Goal: Task Accomplishment & Management: Complete application form

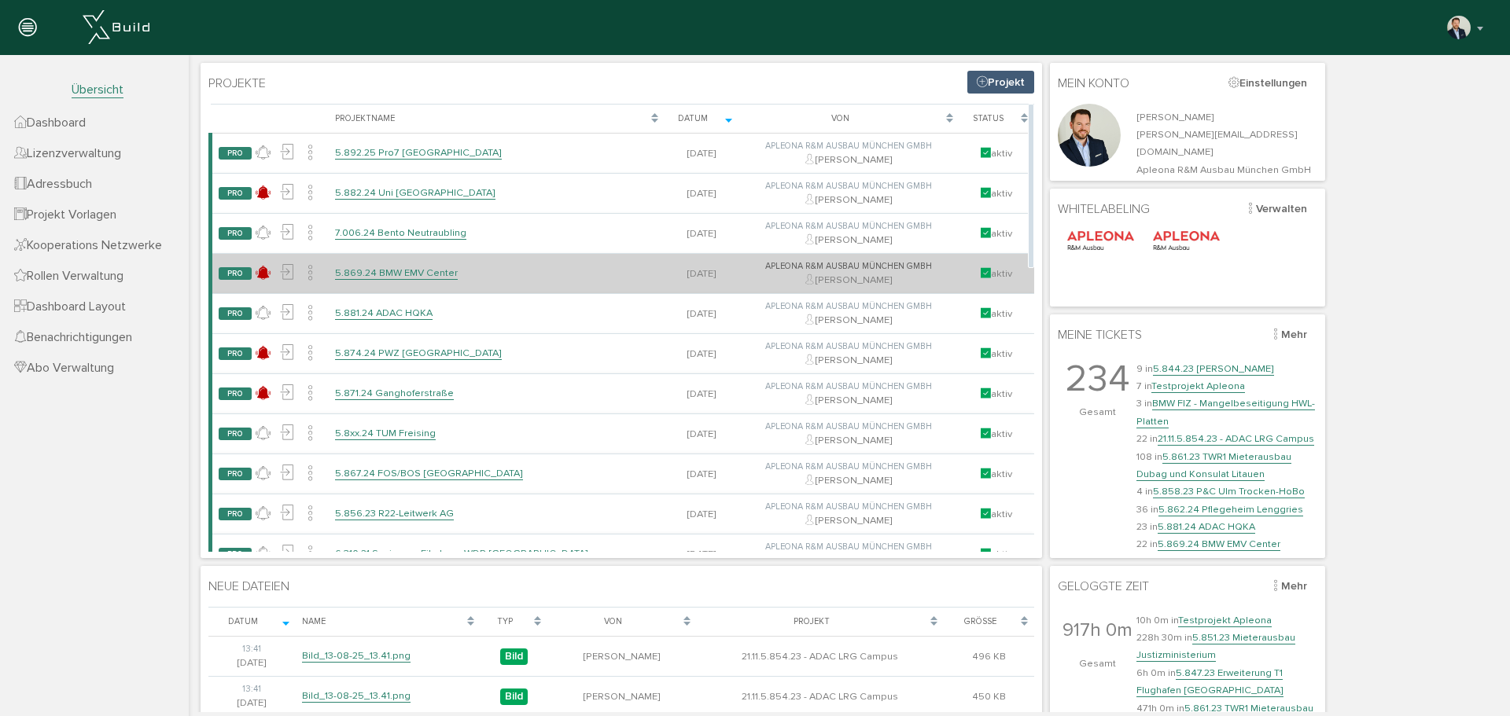
click at [413, 276] on link "5.869.24 BMW EMV Center" at bounding box center [396, 273] width 123 height 13
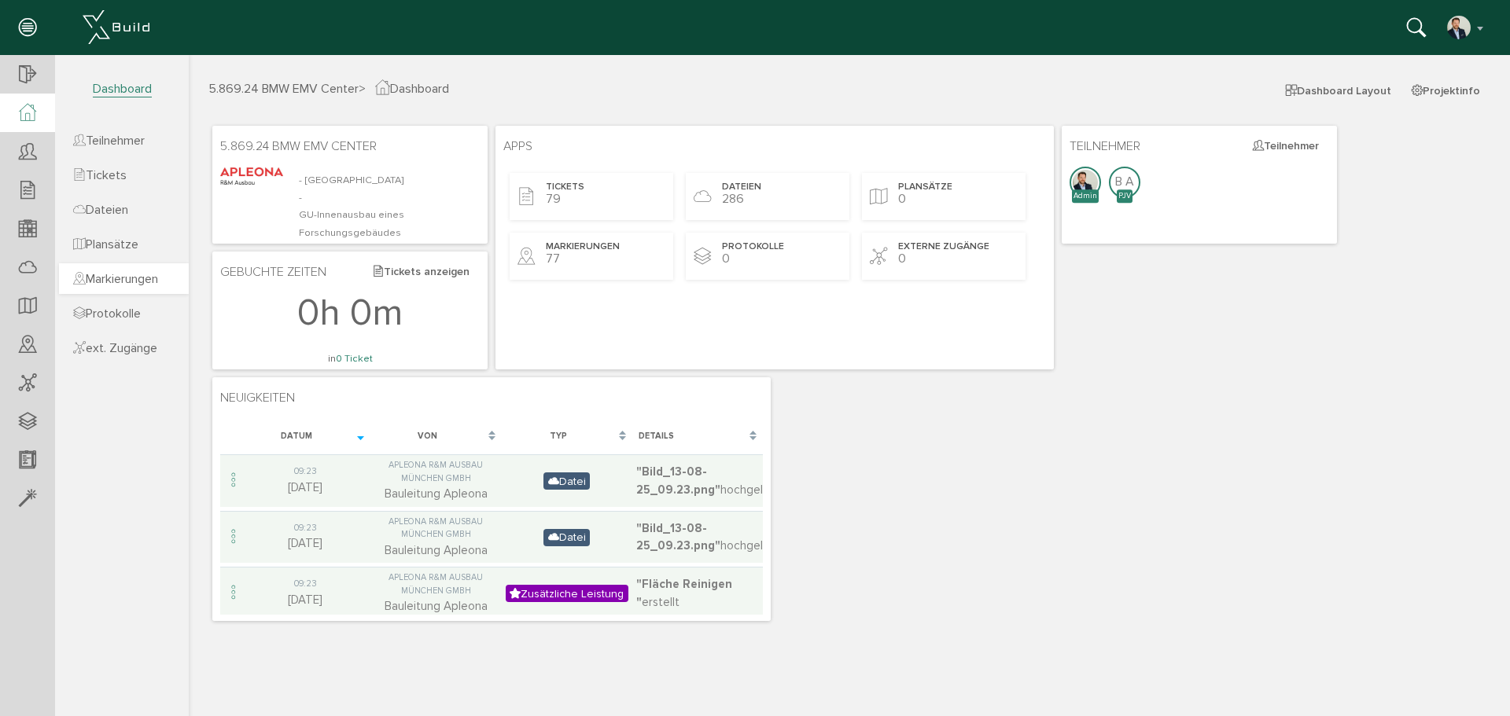
click at [143, 287] on link "Markierungen" at bounding box center [124, 278] width 130 height 31
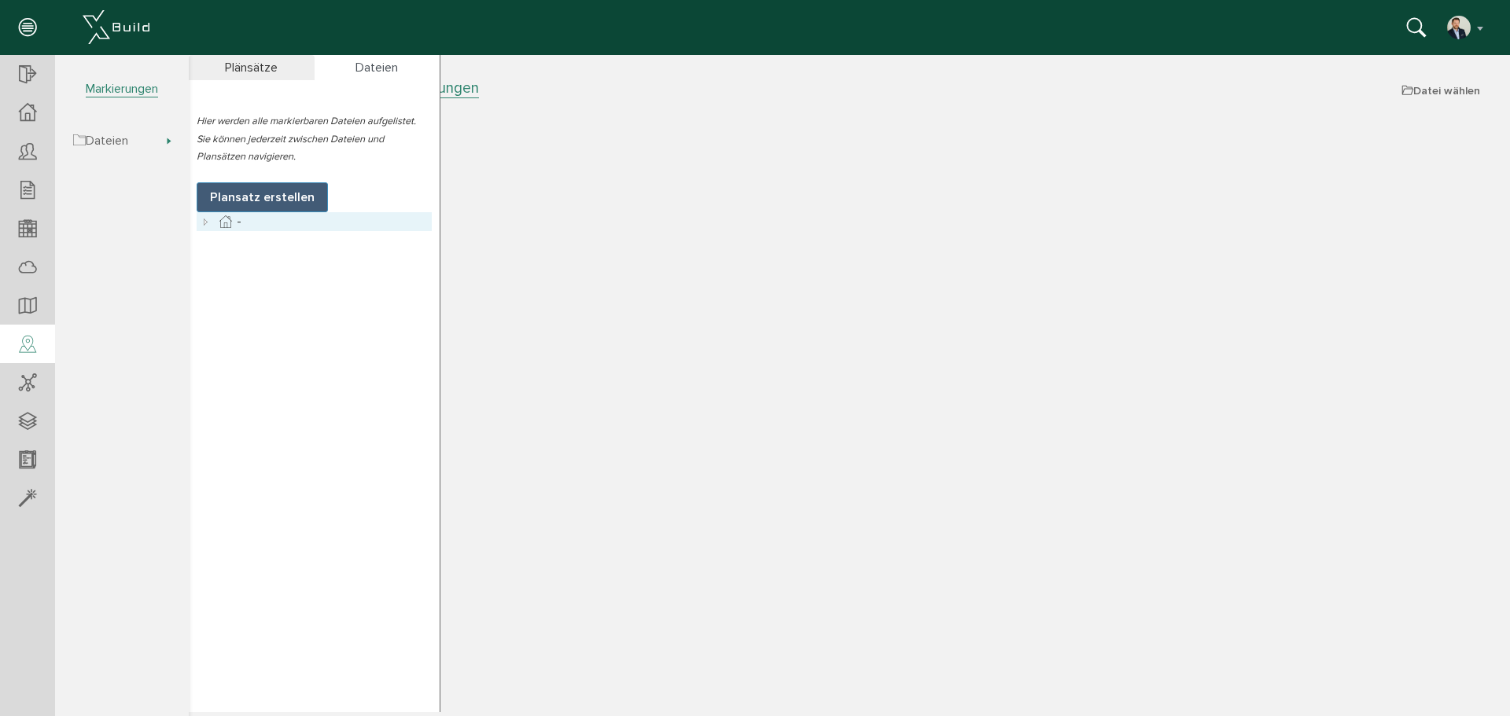
click at [204, 223] on icon at bounding box center [206, 221] width 19 height 19
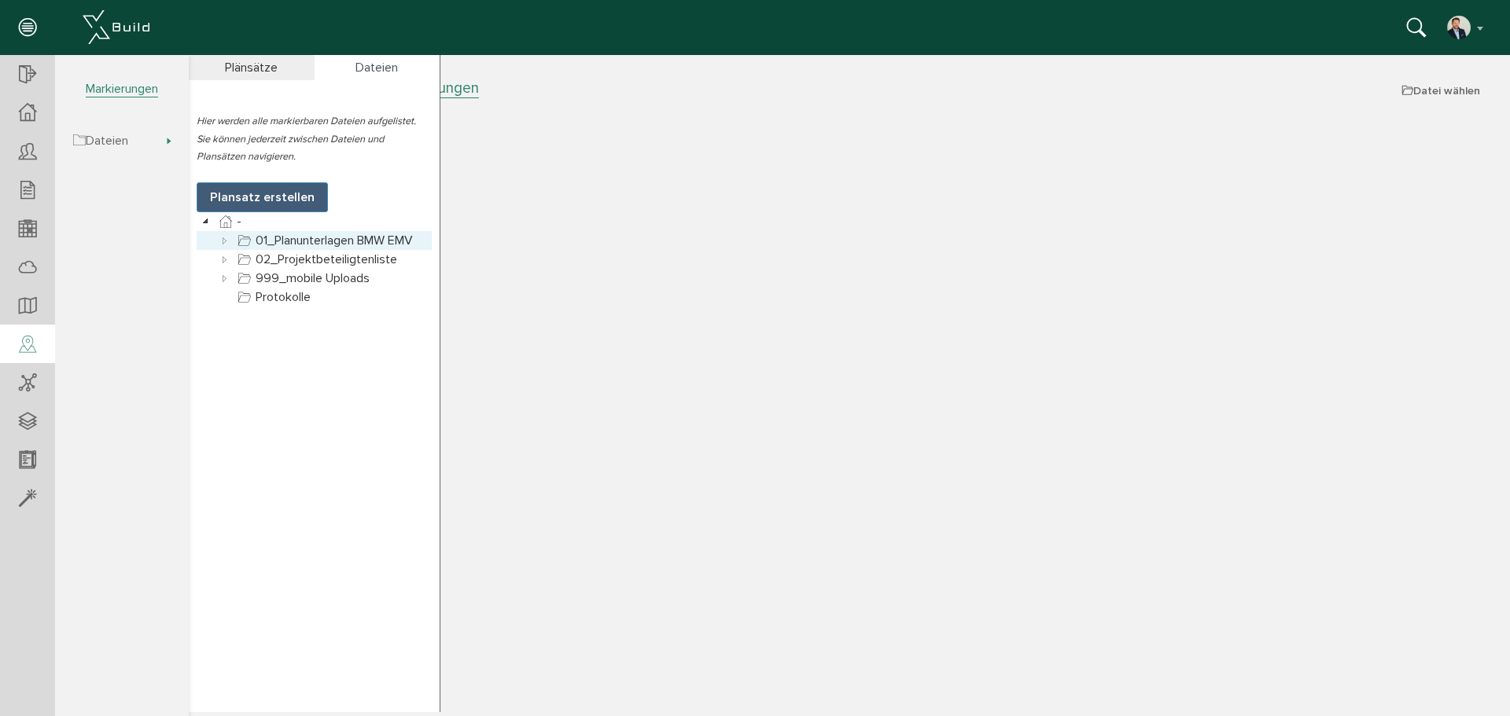
click at [222, 239] on icon at bounding box center [224, 240] width 19 height 19
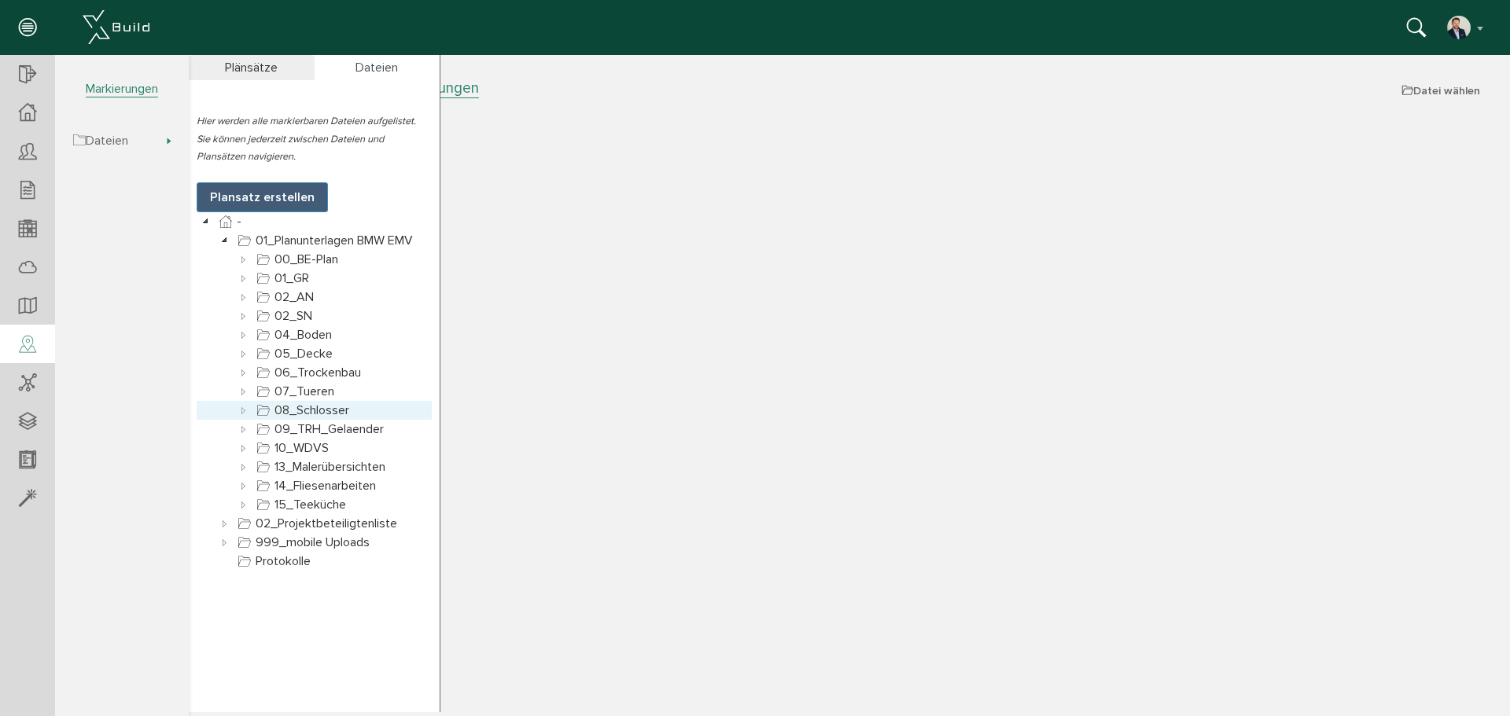
click at [242, 407] on icon at bounding box center [243, 410] width 19 height 19
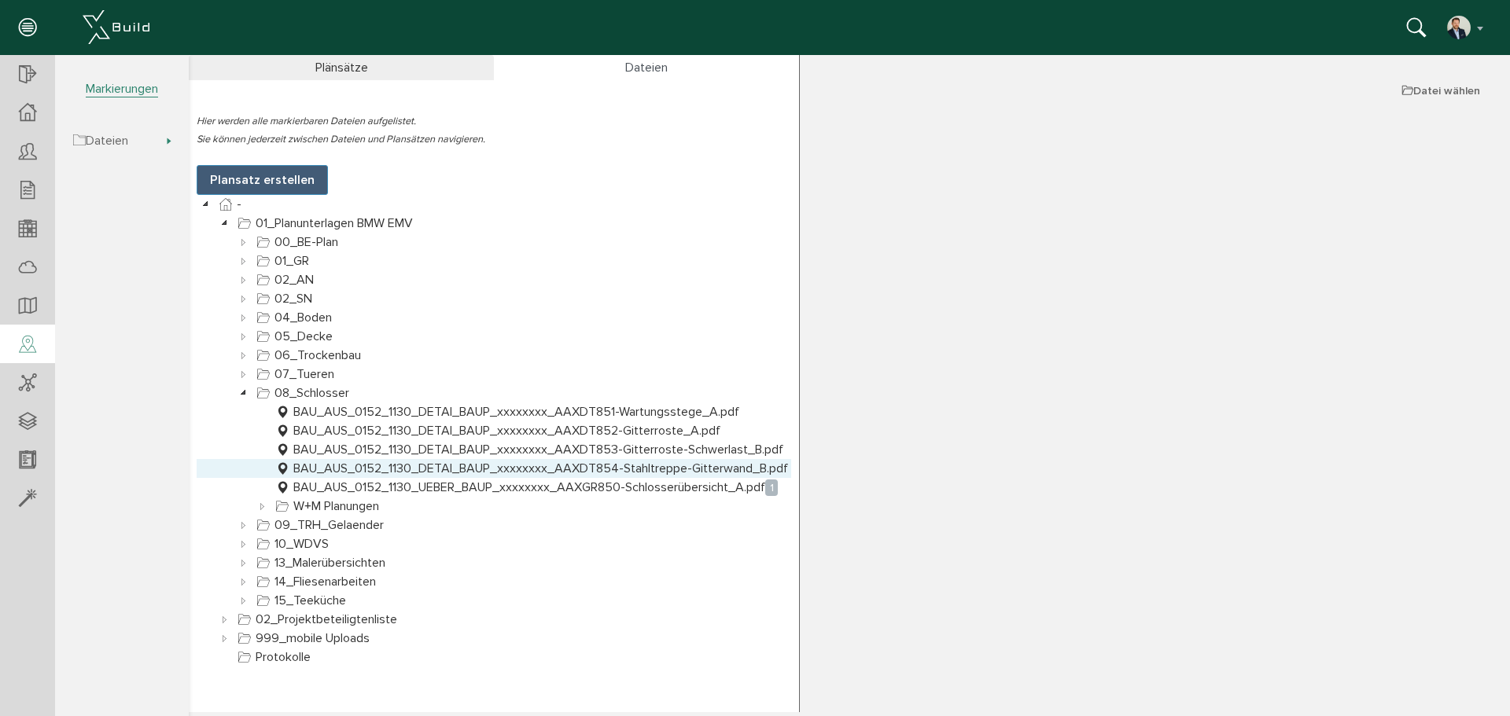
click at [422, 466] on link "BAU_AUS_0152_1130_DETAI_BAUP_xxxxxxxx_AAXDT854-Stahltreppe-Gitterwand_B.pdf" at bounding box center [531, 468] width 519 height 19
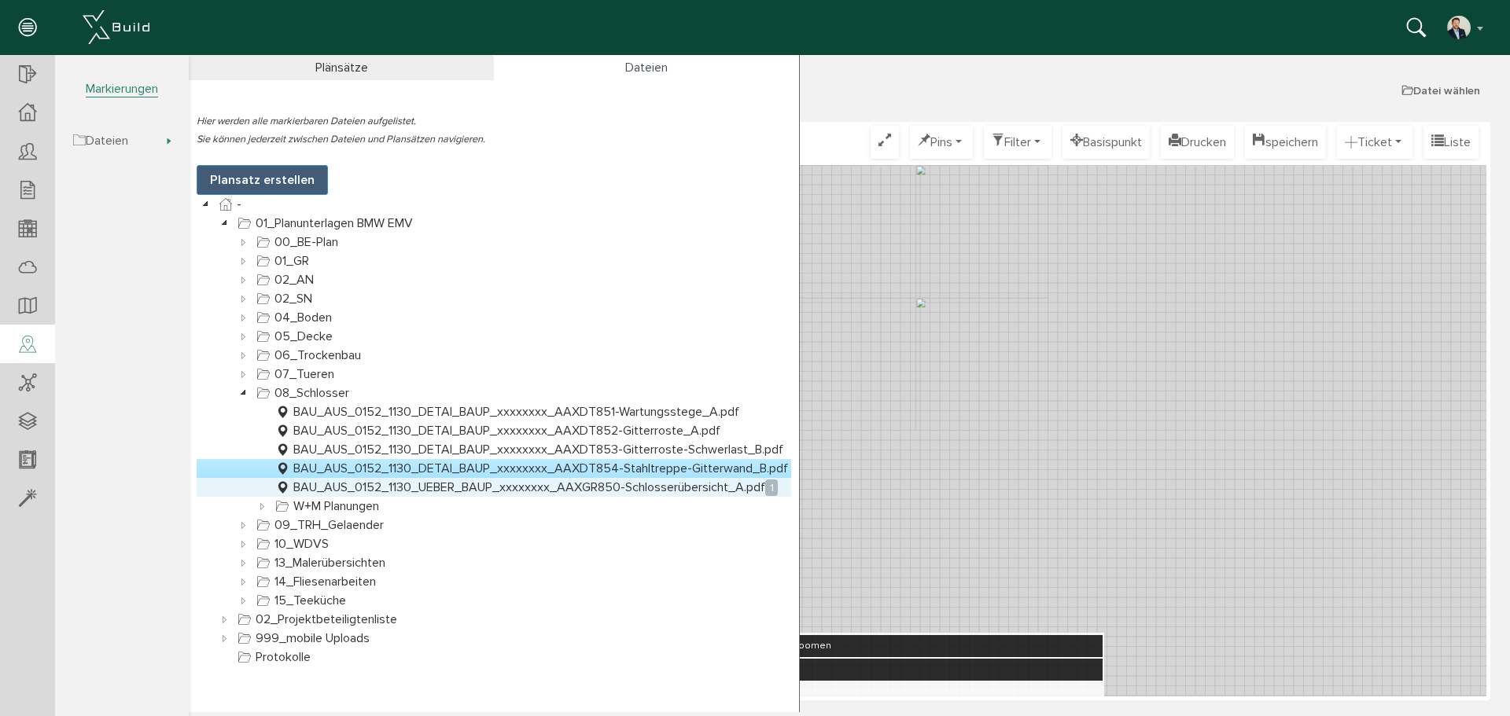
click at [498, 484] on link "BAU_AUS_0152_1130_UEBER_BAUP_xxxxxxxx_AAXGR850-Schlosserübersicht_A.pdf 1" at bounding box center [526, 487] width 509 height 19
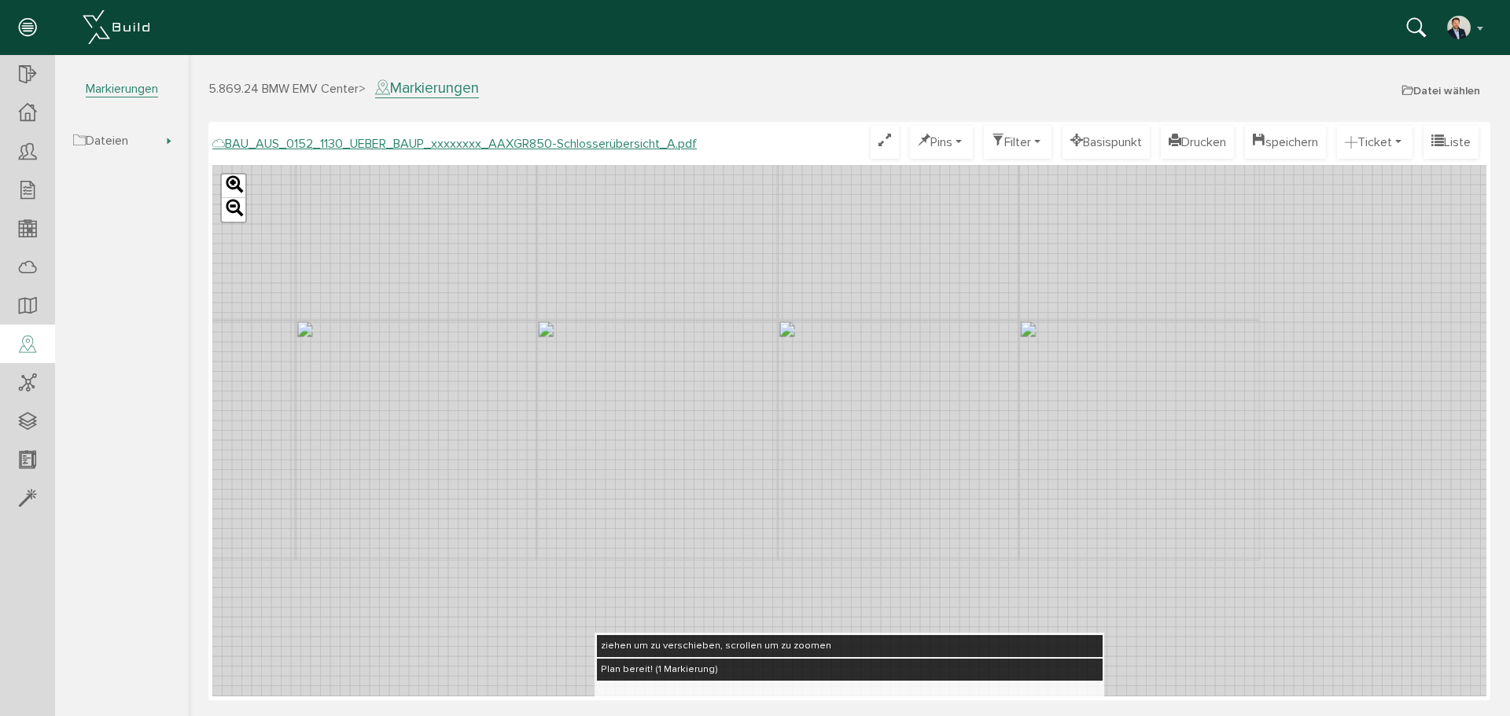
drag, startPoint x: 896, startPoint y: 450, endPoint x: 859, endPoint y: 326, distance: 128.9
click at [859, 326] on div "Leaflet" at bounding box center [849, 431] width 1274 height 532
drag, startPoint x: 721, startPoint y: 389, endPoint x: 760, endPoint y: 410, distance: 43.6
click at [760, 410] on div "Leaflet" at bounding box center [849, 431] width 1274 height 532
drag, startPoint x: 790, startPoint y: 388, endPoint x: 799, endPoint y: 390, distance: 8.8
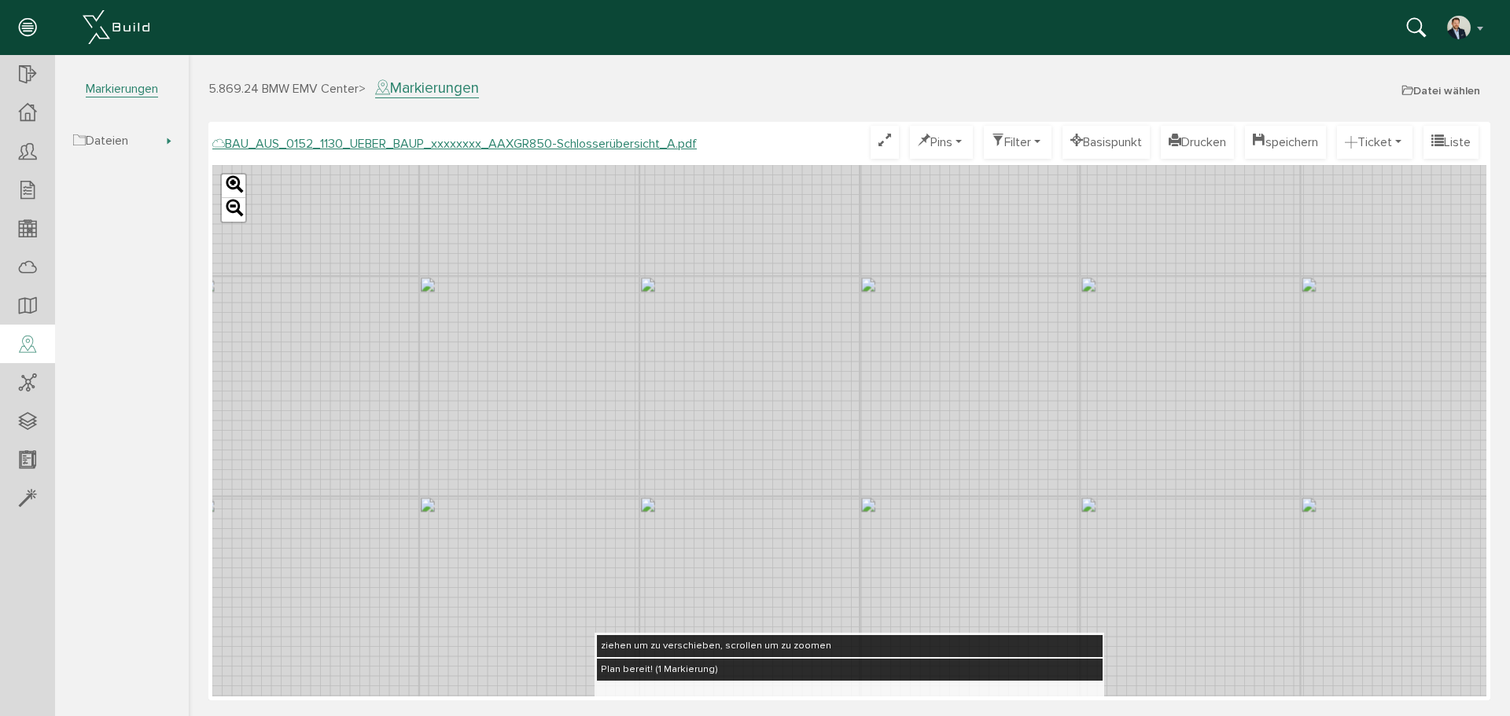
click at [799, 390] on div "Leaflet" at bounding box center [849, 431] width 1274 height 532
click at [1388, 142] on button "Ticket" at bounding box center [1374, 142] width 75 height 33
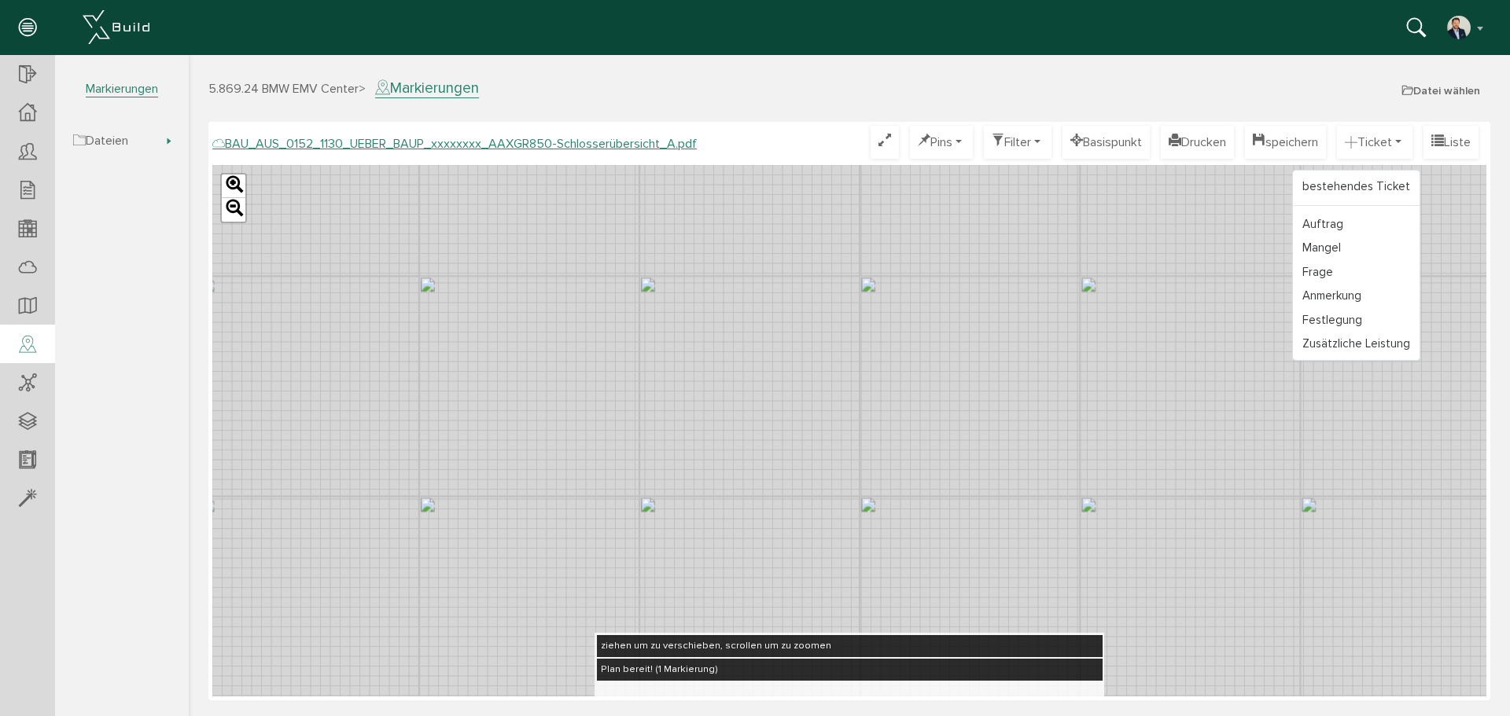
click at [1003, 196] on div "Leaflet" at bounding box center [849, 431] width 1274 height 532
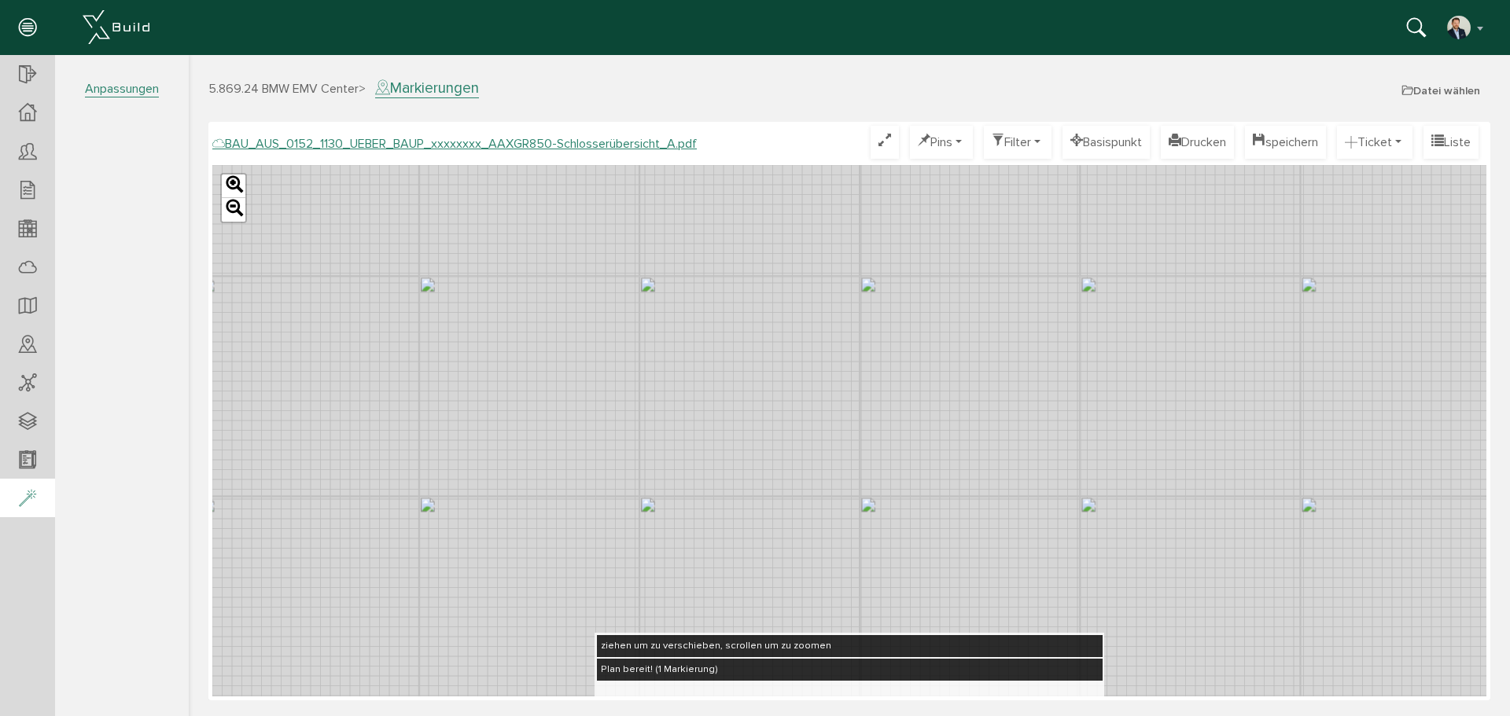
click at [40, 499] on div at bounding box center [27, 499] width 55 height 40
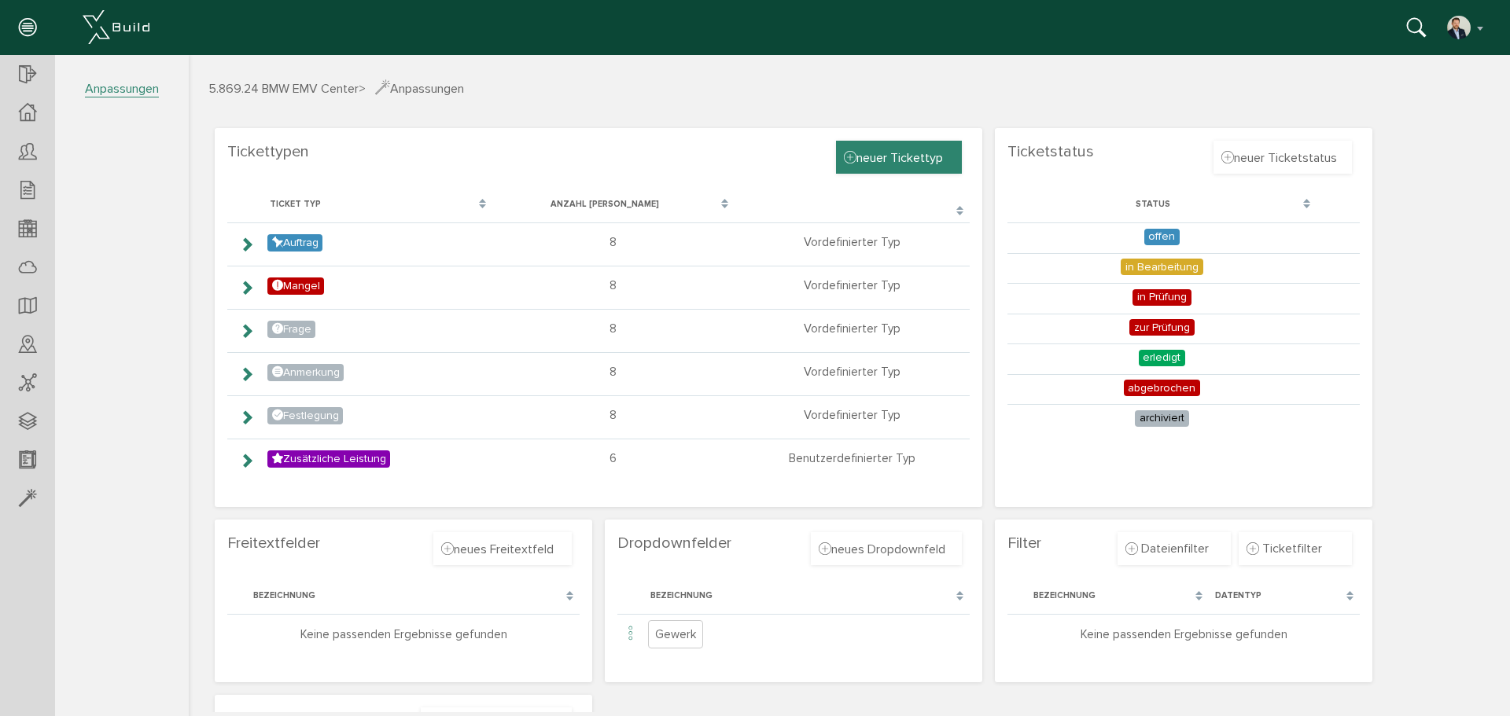
click at [910, 153] on span "neuer Tickettyp" at bounding box center [893, 157] width 99 height 17
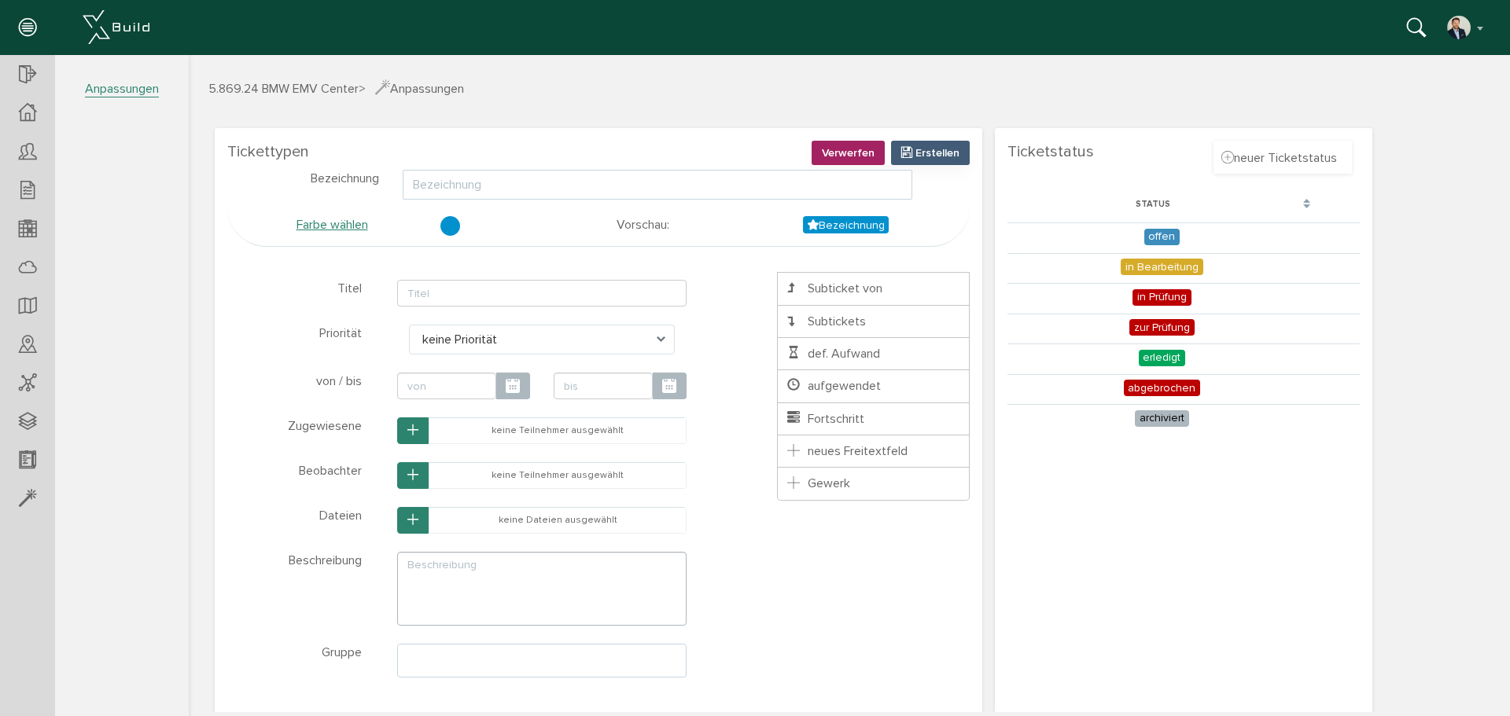
click at [451, 187] on input "text" at bounding box center [658, 185] width 510 height 30
click at [447, 223] on div at bounding box center [450, 226] width 20 height 20
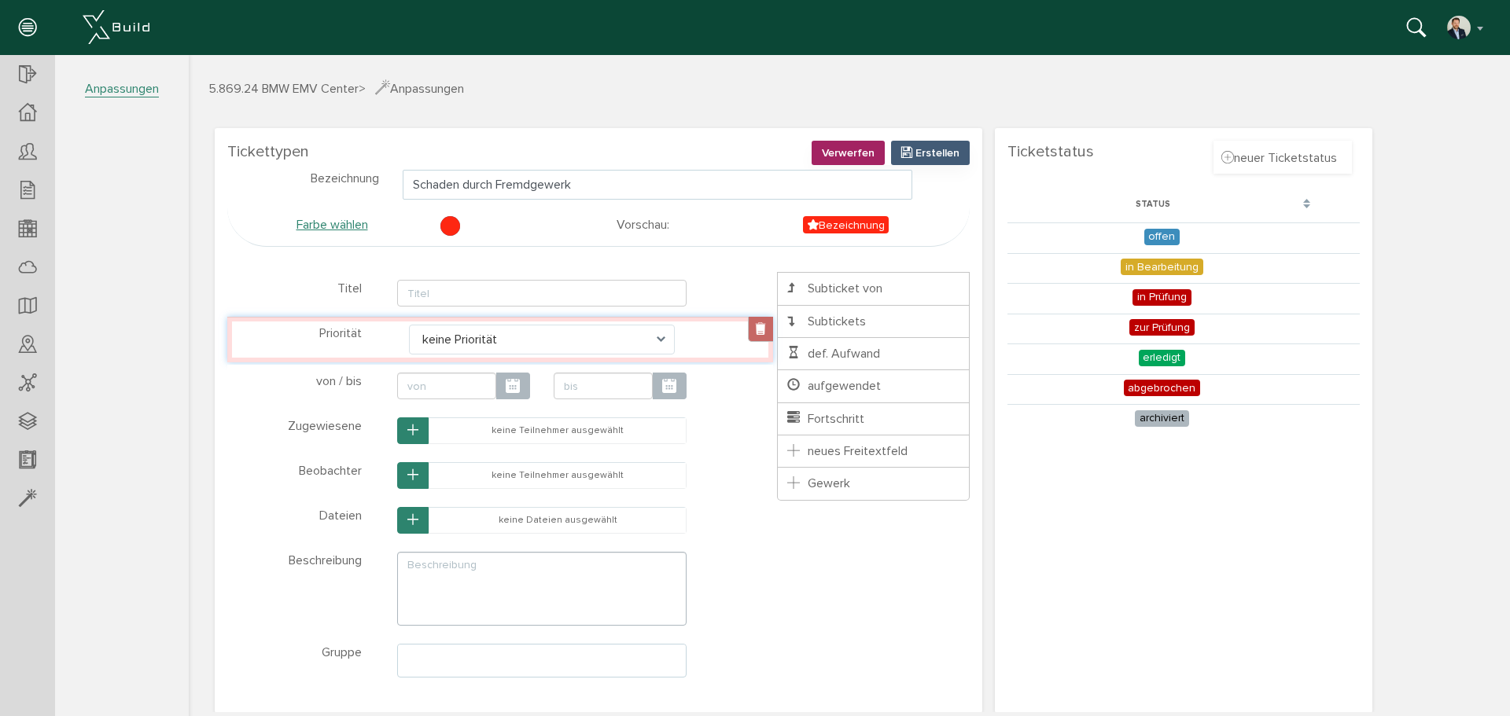
type input "Schaden durch Fremdgewerk"
click at [762, 330] on link at bounding box center [760, 329] width 25 height 25
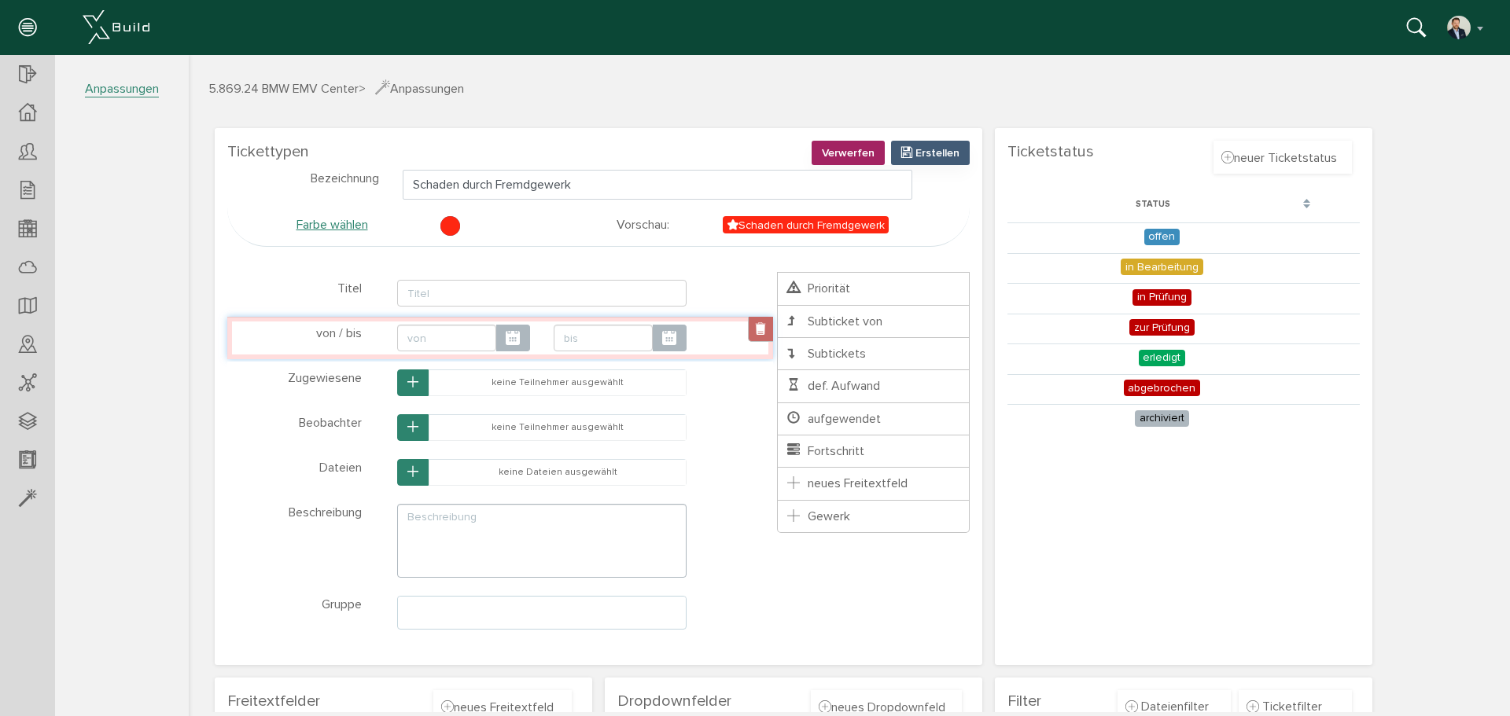
click at [758, 333] on link at bounding box center [760, 329] width 25 height 25
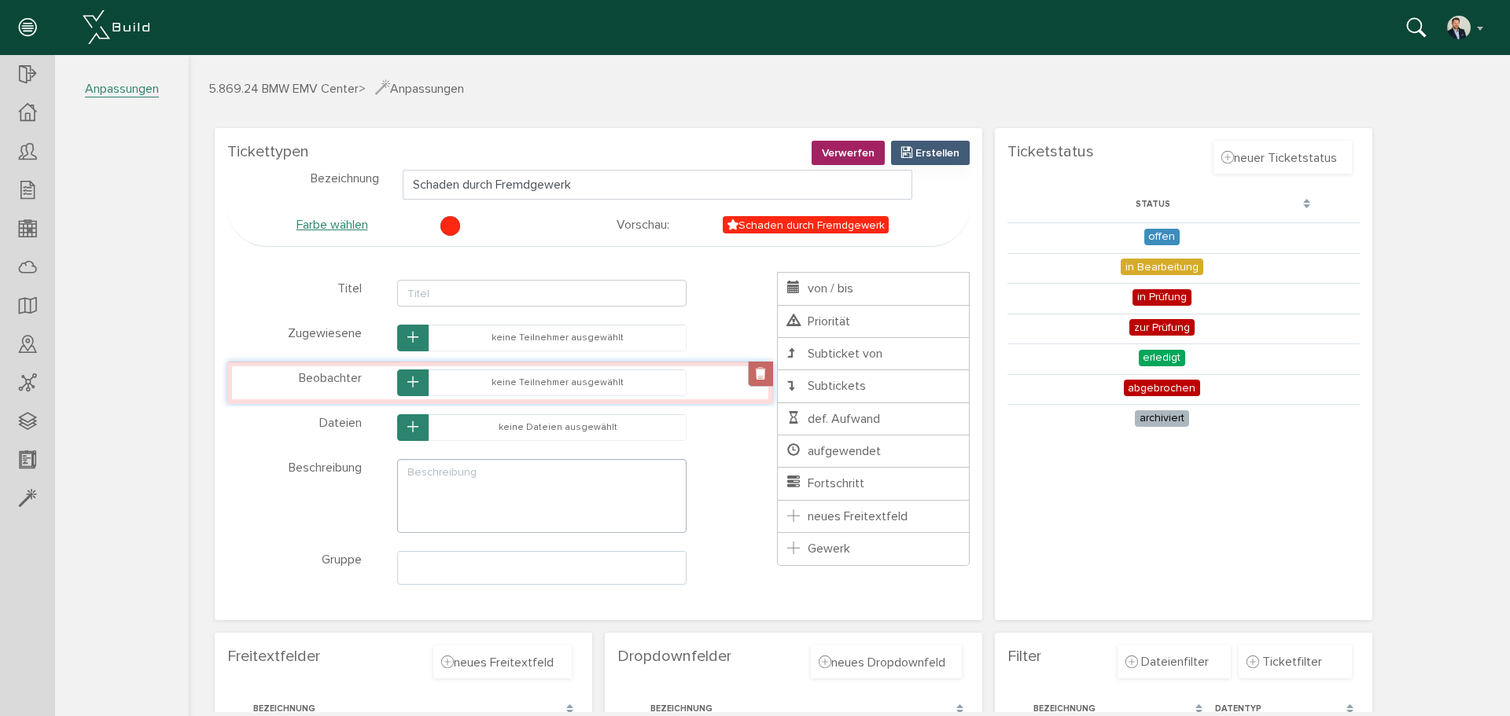
click at [753, 380] on link at bounding box center [760, 374] width 25 height 25
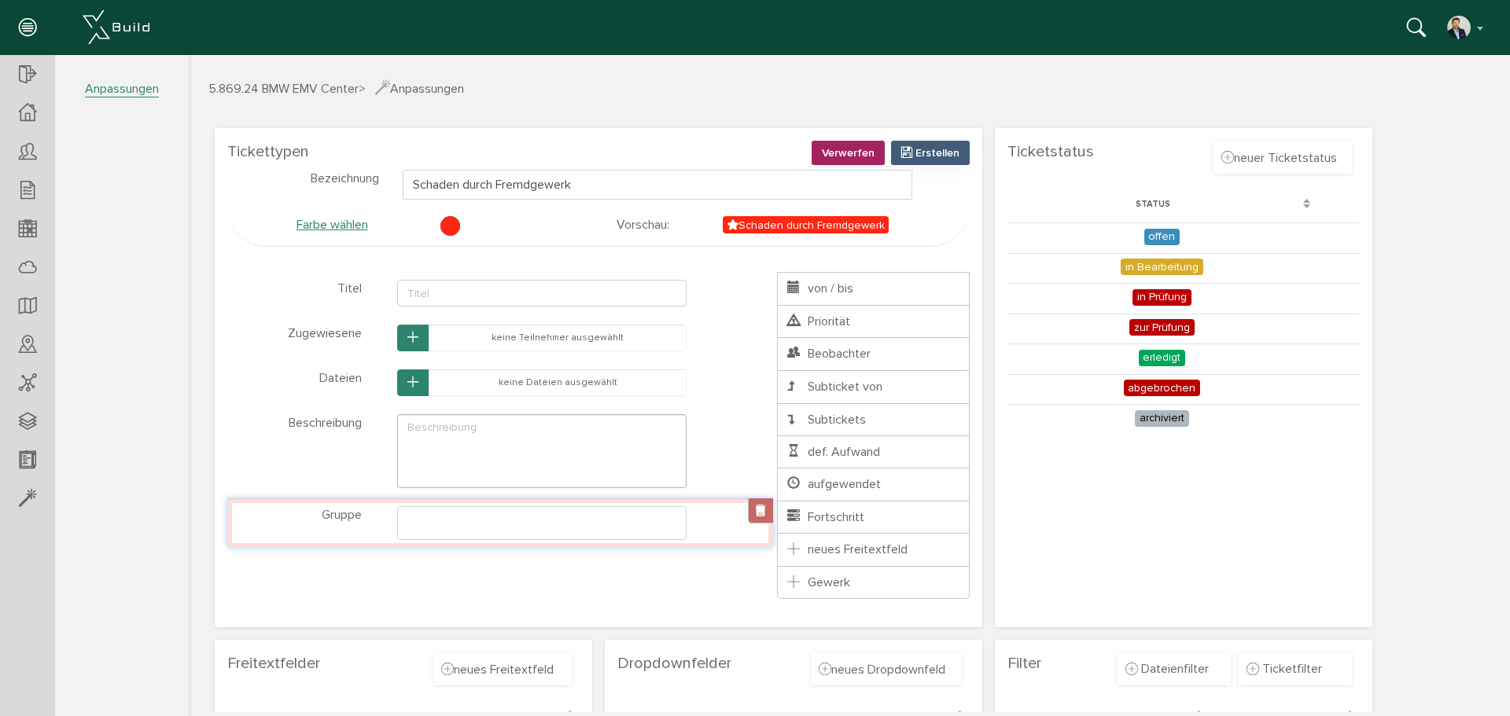
click at [753, 514] on link at bounding box center [760, 511] width 25 height 25
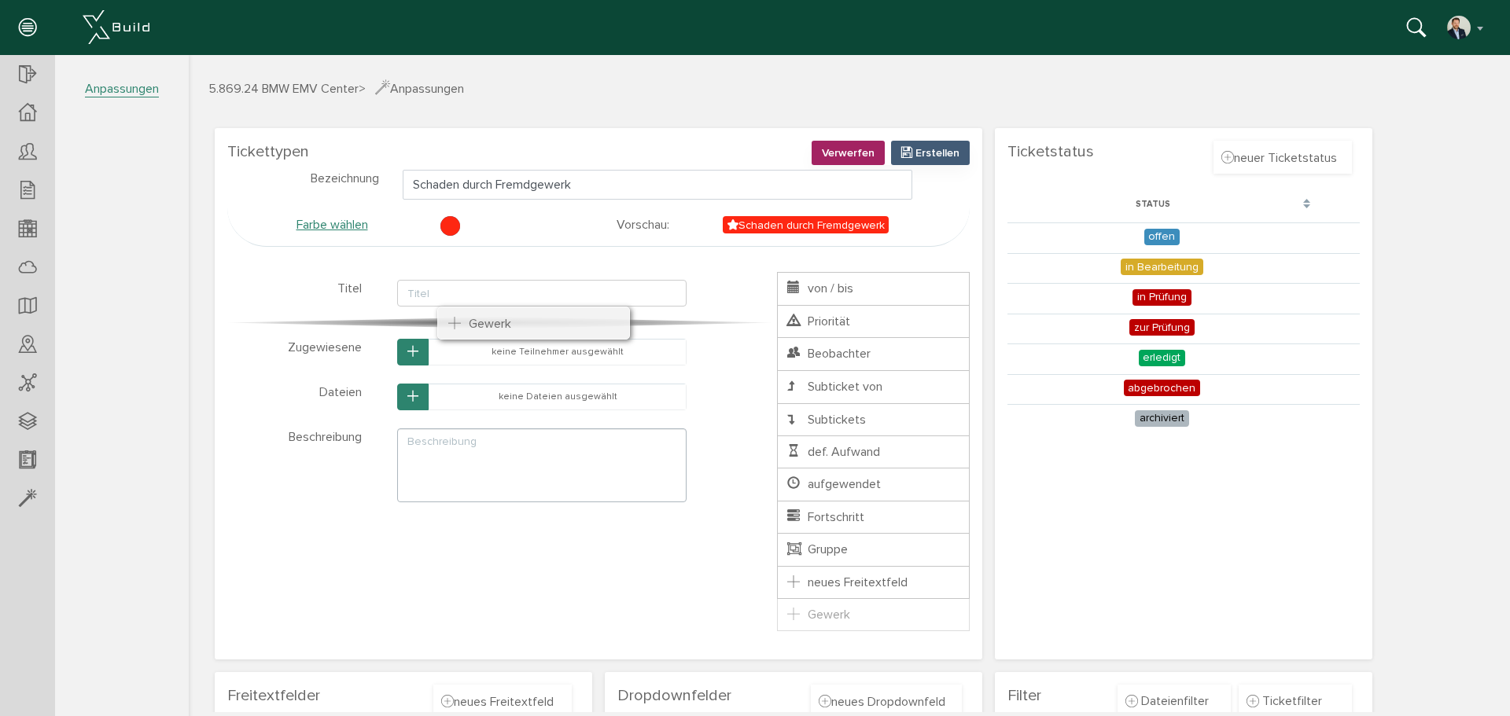
drag, startPoint x: 831, startPoint y: 620, endPoint x: 489, endPoint y: 330, distance: 448.0
click at [777, 330] on ul "Titel von / bis Priorität Zugewiesene Beobachter Dateien Subticket von Subticke…" at bounding box center [873, 451] width 193 height 359
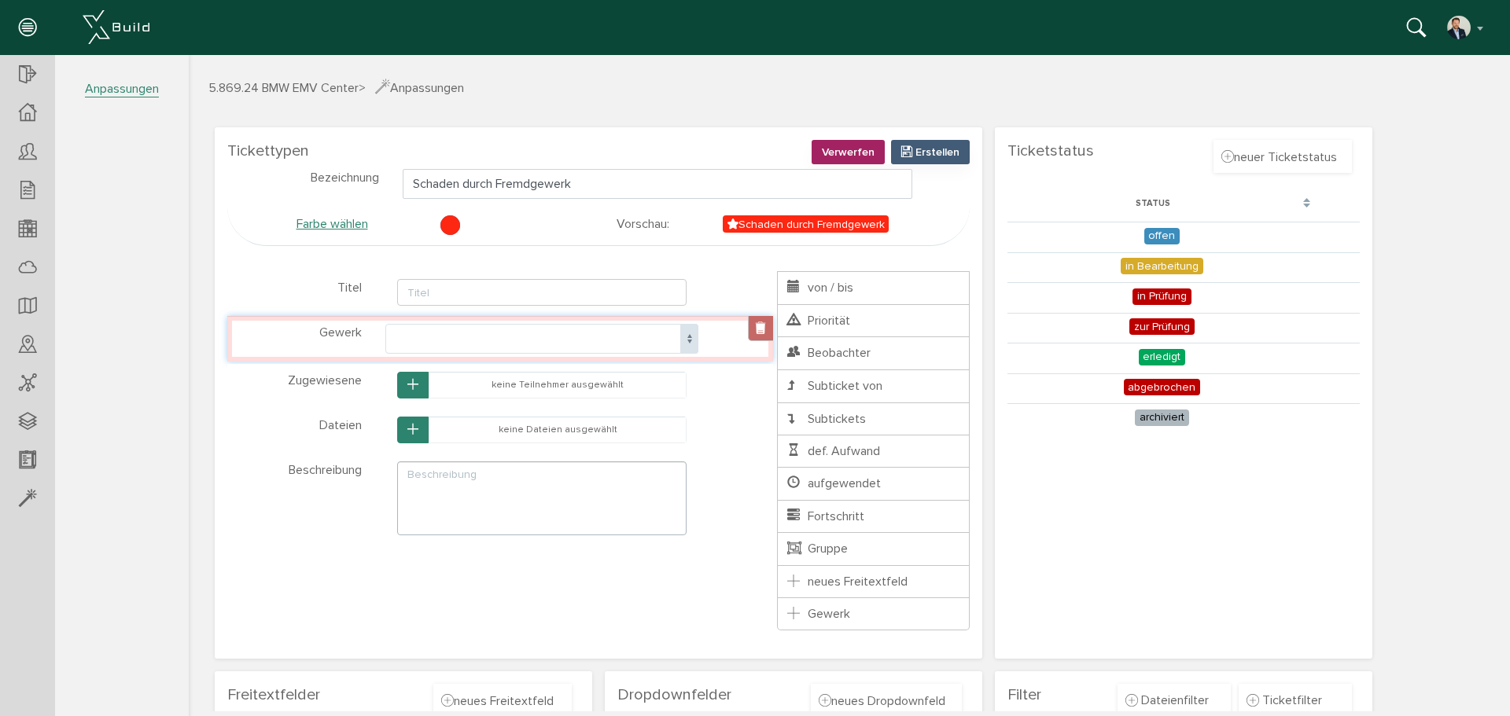
click at [758, 327] on link at bounding box center [760, 328] width 25 height 25
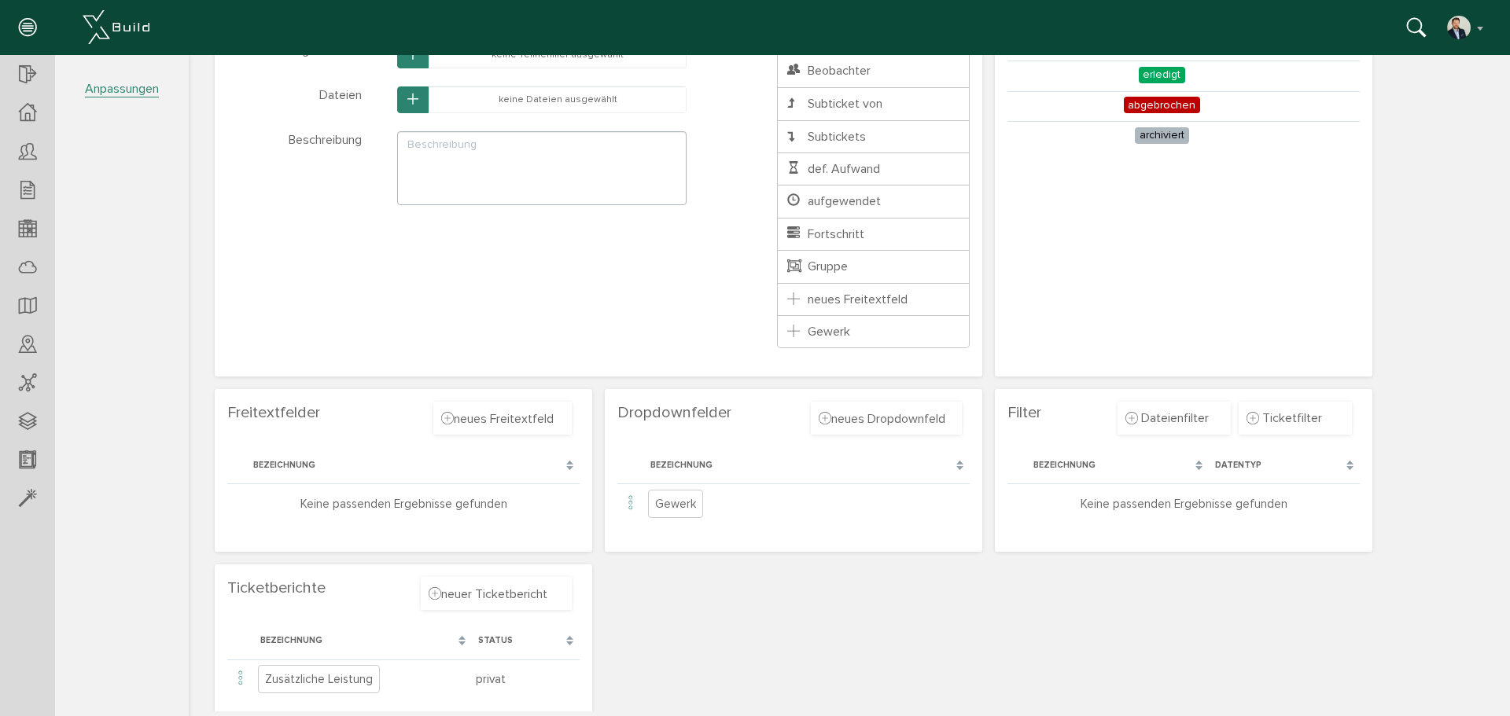
scroll to position [305, 0]
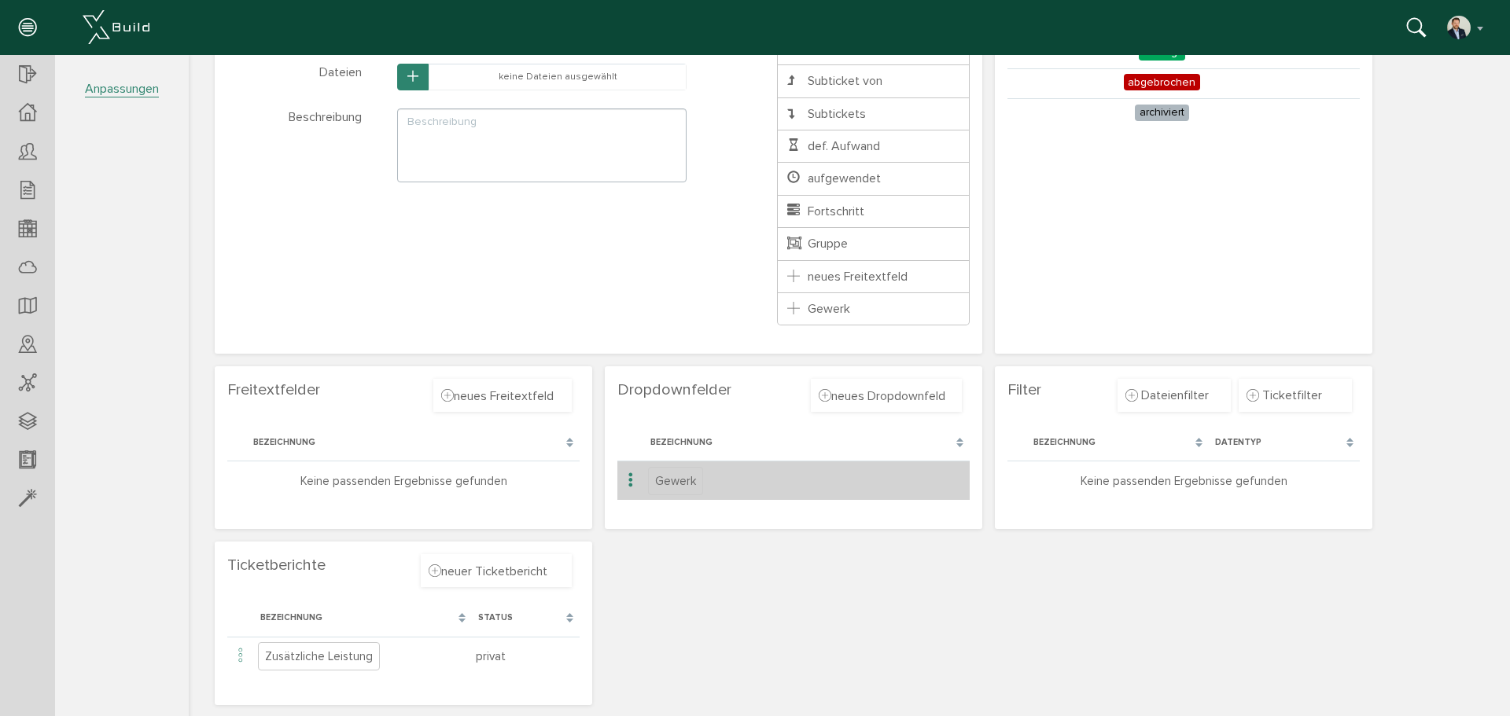
click at [671, 482] on span "Gewerk" at bounding box center [675, 481] width 55 height 28
click at [629, 481] on icon at bounding box center [630, 480] width 19 height 21
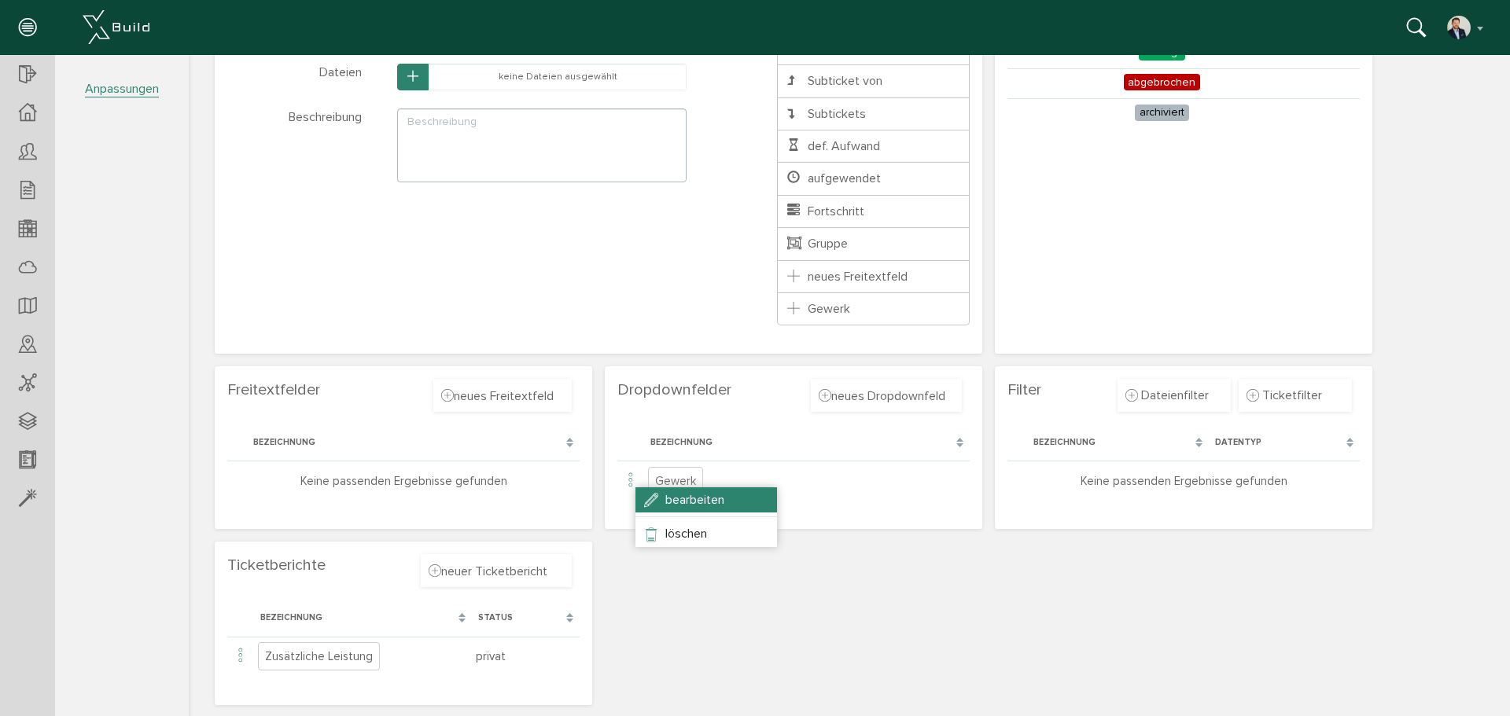
click at [689, 504] on span "bearbeiten" at bounding box center [694, 500] width 59 height 16
type input "Gewerk"
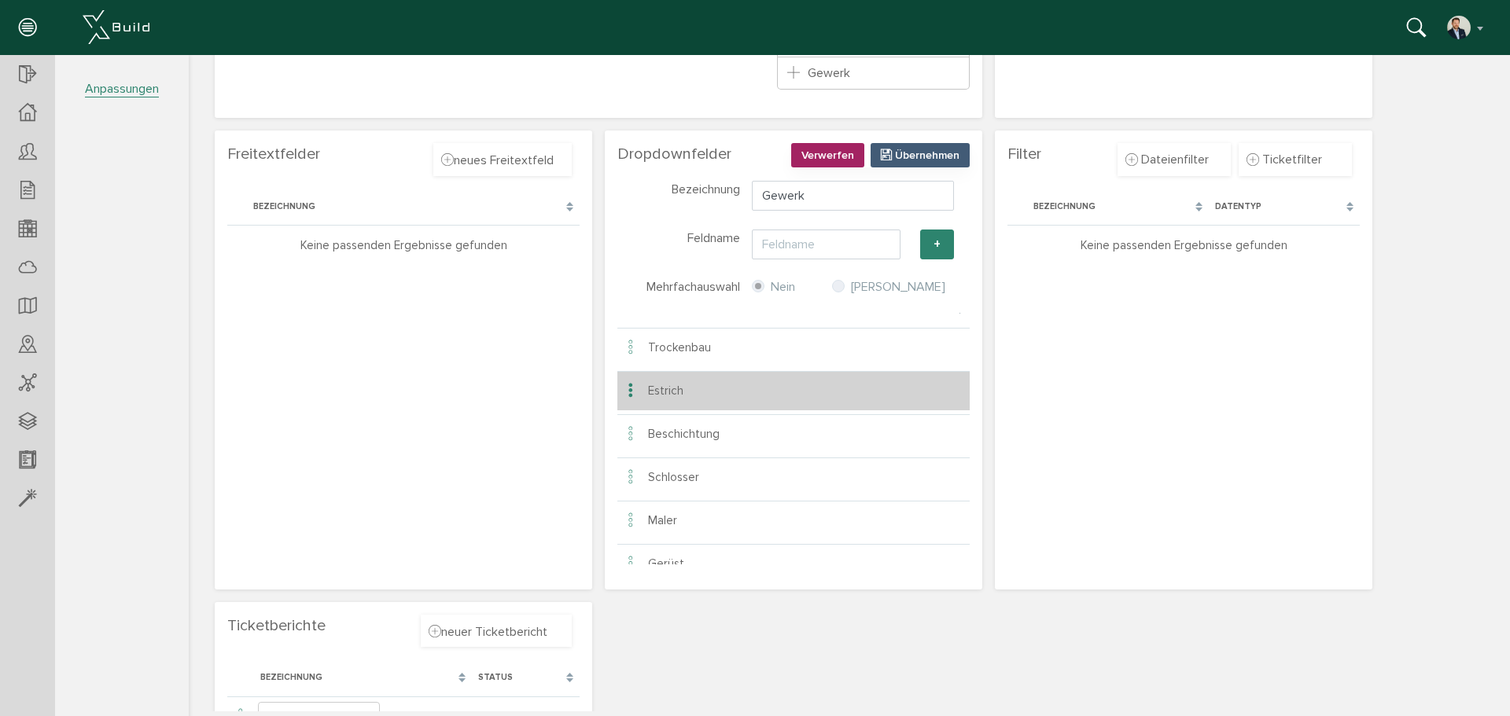
scroll to position [0, 0]
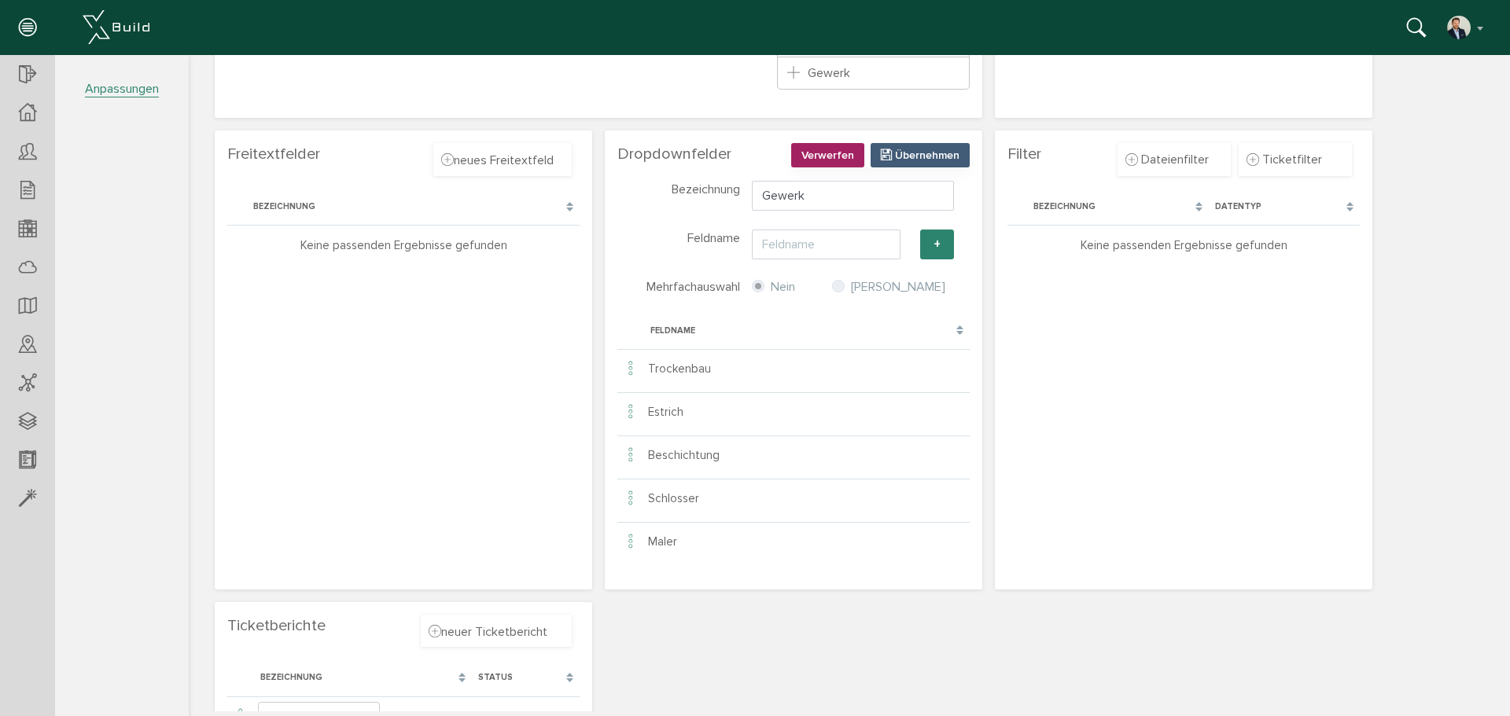
click at [654, 211] on div "Bezeichnung" at bounding box center [686, 196] width 107 height 30
click at [819, 147] on button "Verwerfen" at bounding box center [827, 155] width 73 height 24
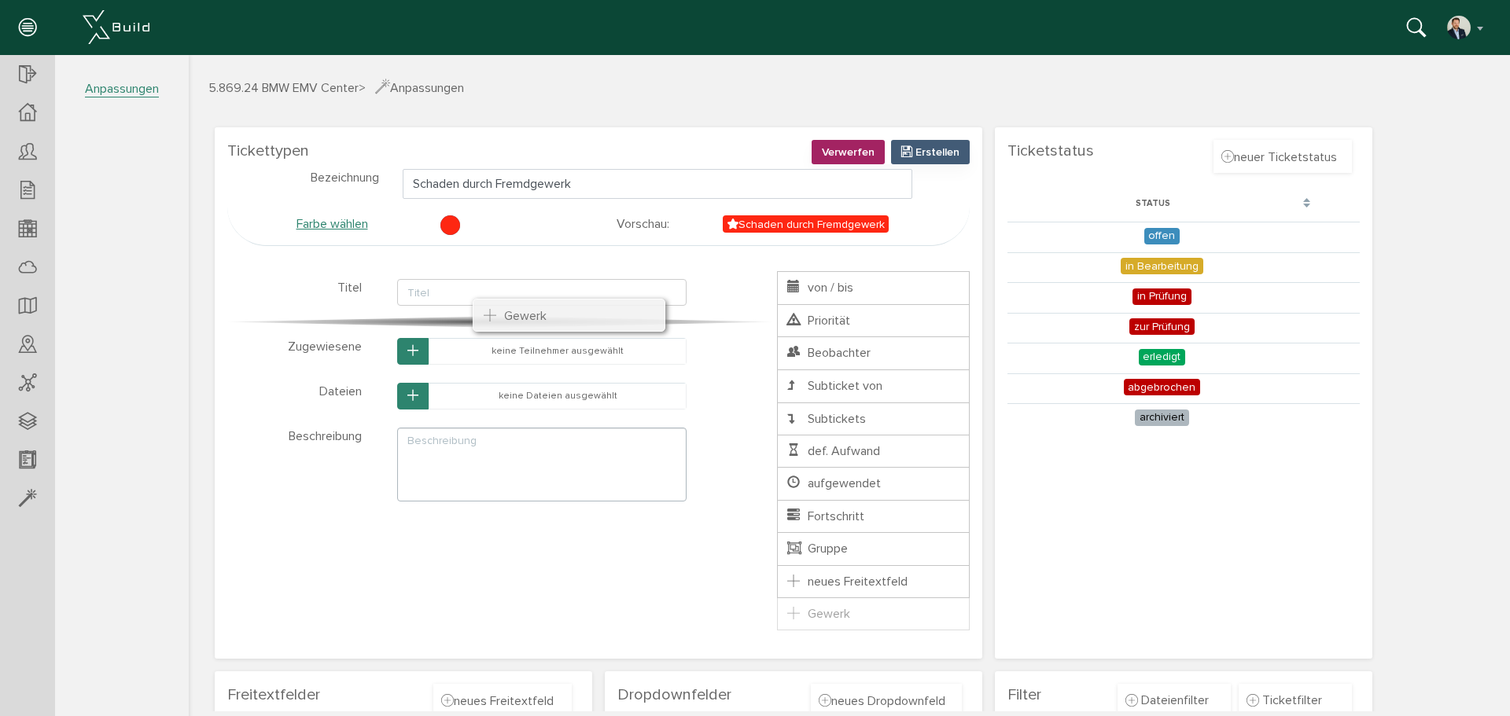
drag, startPoint x: 853, startPoint y: 613, endPoint x: 547, endPoint y: 315, distance: 427.6
click at [777, 315] on ul "Titel von / bis Priorität Zugewiesene Beobachter Dateien Subticket von Subticke…" at bounding box center [873, 450] width 193 height 359
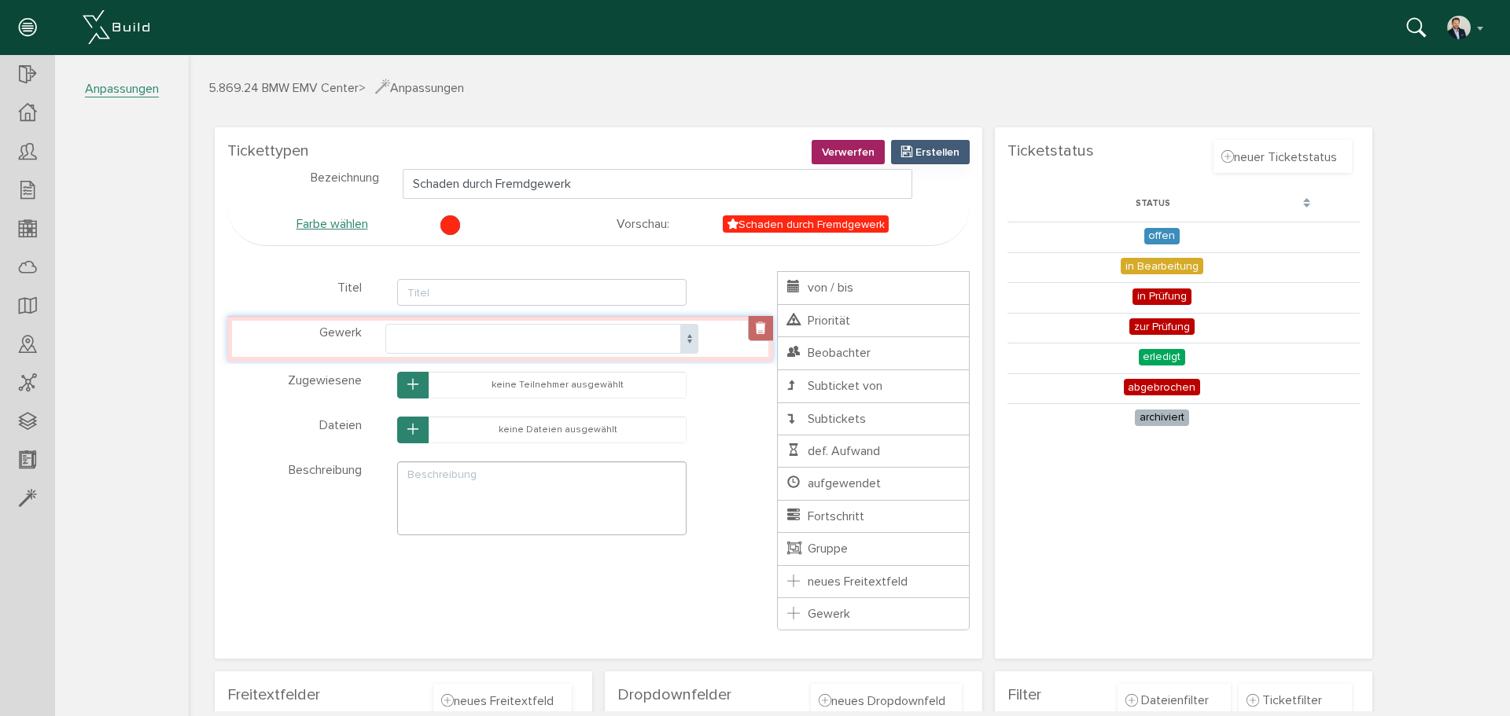
click at [764, 326] on link at bounding box center [760, 328] width 25 height 25
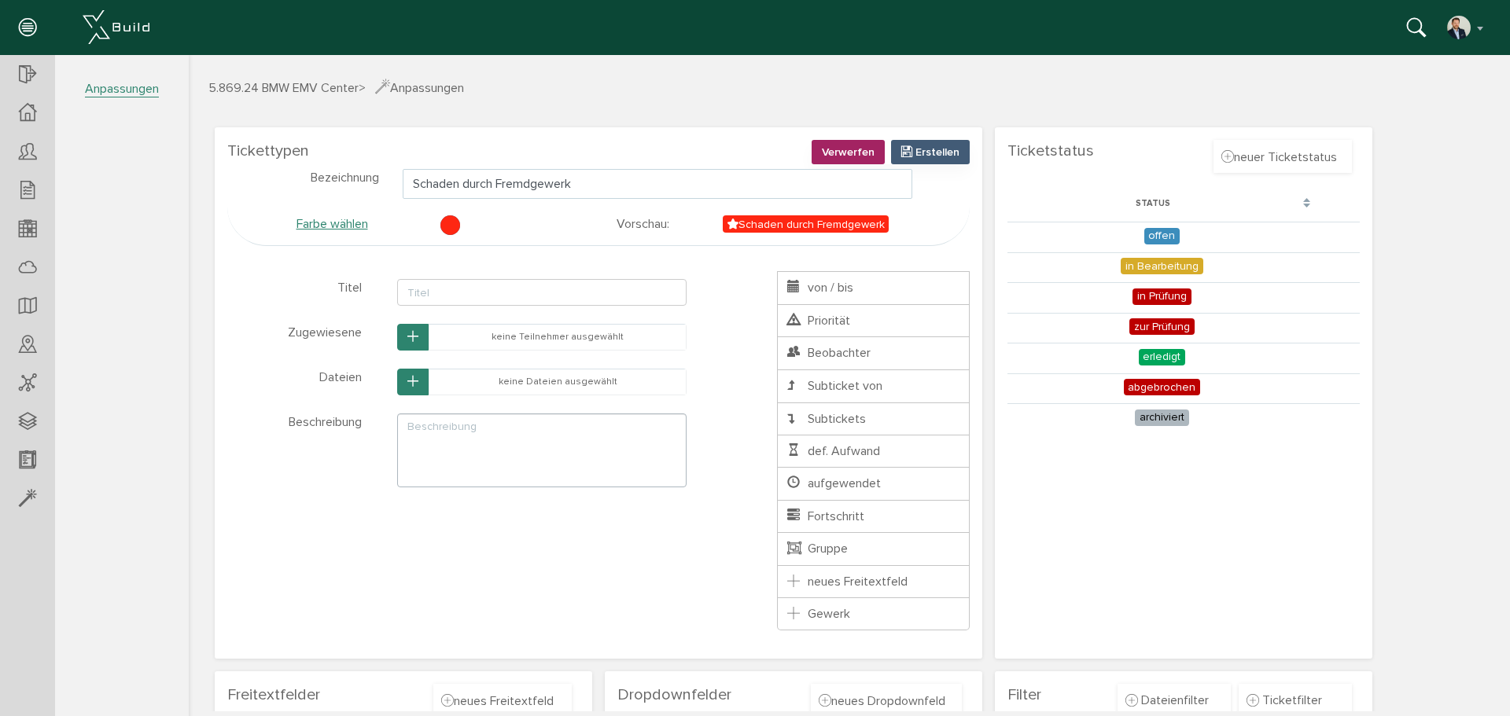
drag, startPoint x: 554, startPoint y: 182, endPoint x: 403, endPoint y: 186, distance: 151.0
click at [403, 186] on input "Schaden durch Fremdgewerk" at bounding box center [658, 184] width 510 height 30
type input "Beschädigung"
click at [621, 288] on input "text" at bounding box center [541, 292] width 289 height 27
click at [937, 152] on span "Erstellen" at bounding box center [937, 151] width 44 height 13
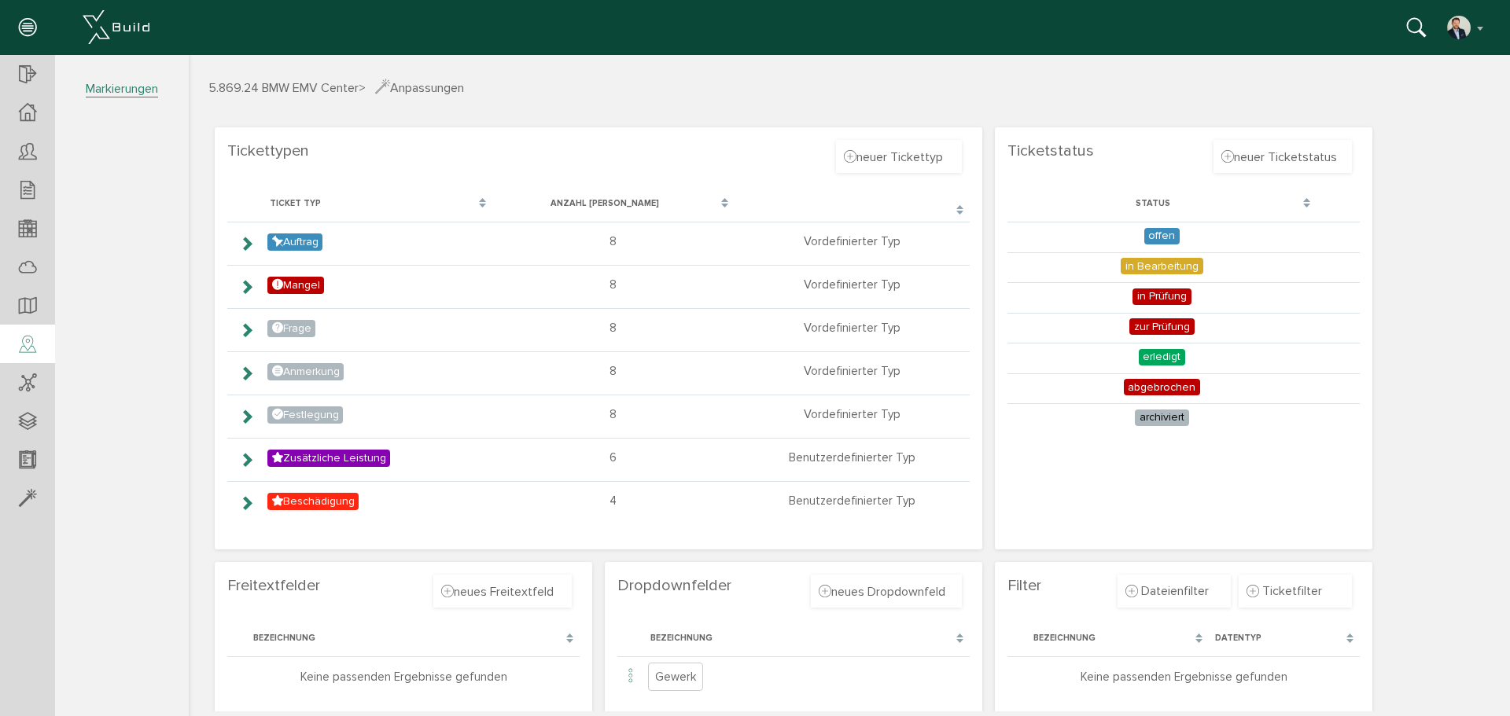
click at [30, 340] on icon at bounding box center [27, 345] width 17 height 22
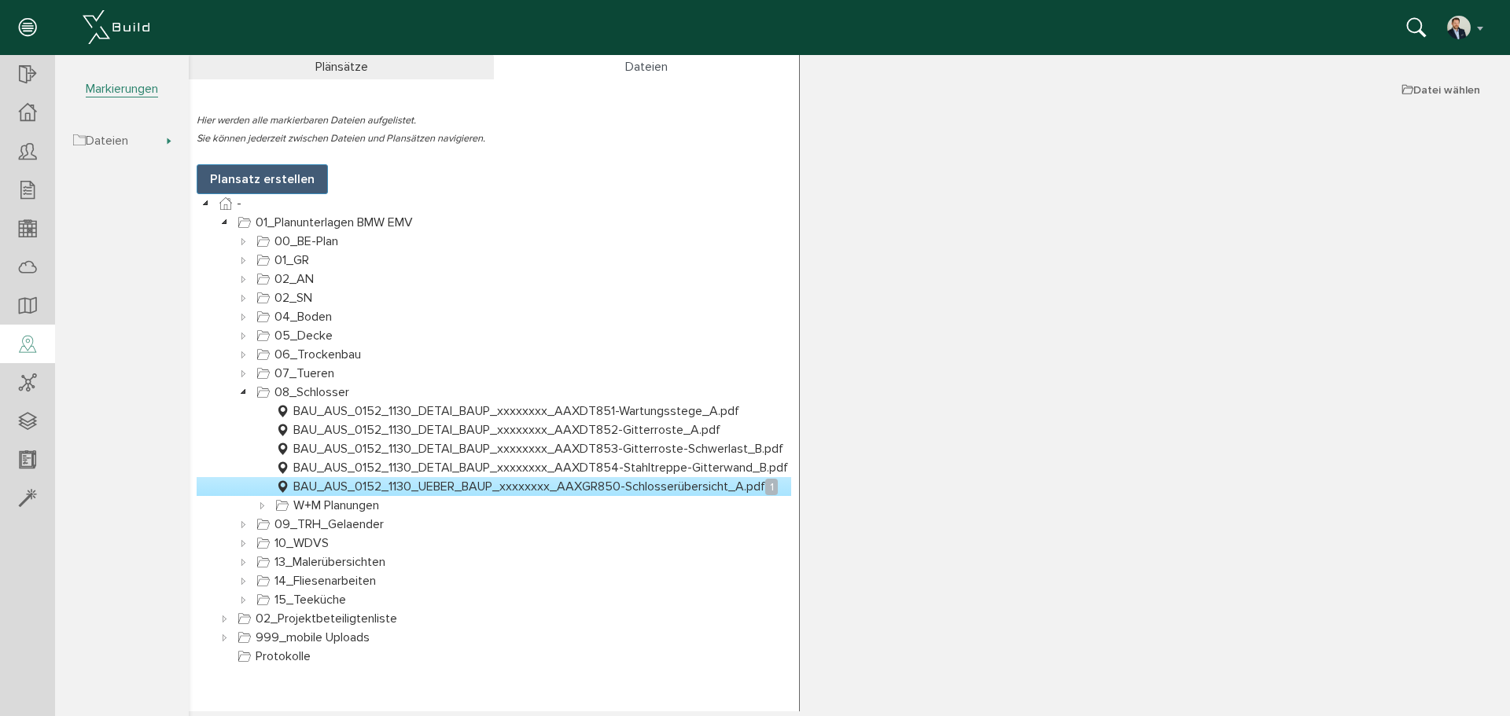
click at [691, 490] on link "BAU_AUS_0152_1130_UEBER_BAUP_xxxxxxxx_AAXGR850-Schlosserübersicht_A.pdf 1" at bounding box center [526, 486] width 509 height 19
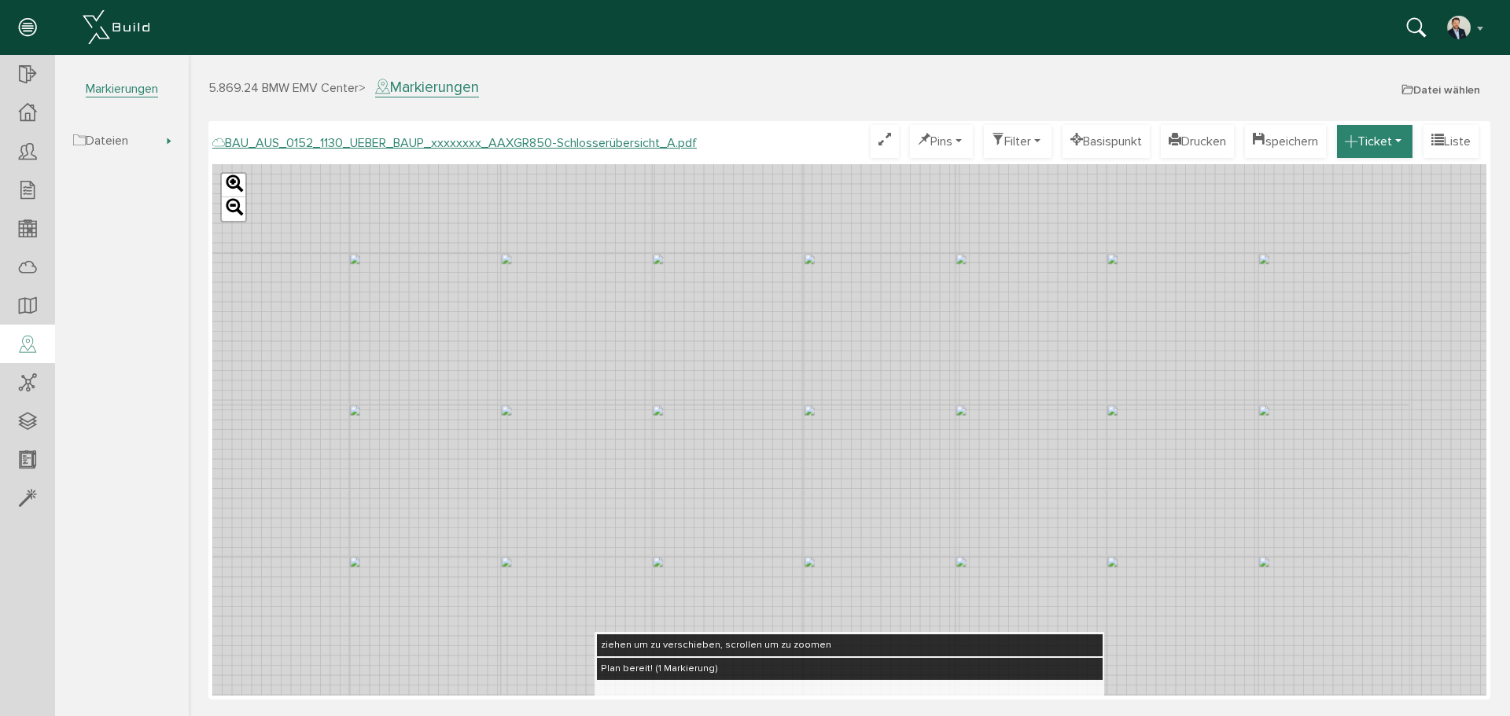
click at [1383, 140] on button "Ticket" at bounding box center [1374, 141] width 75 height 33
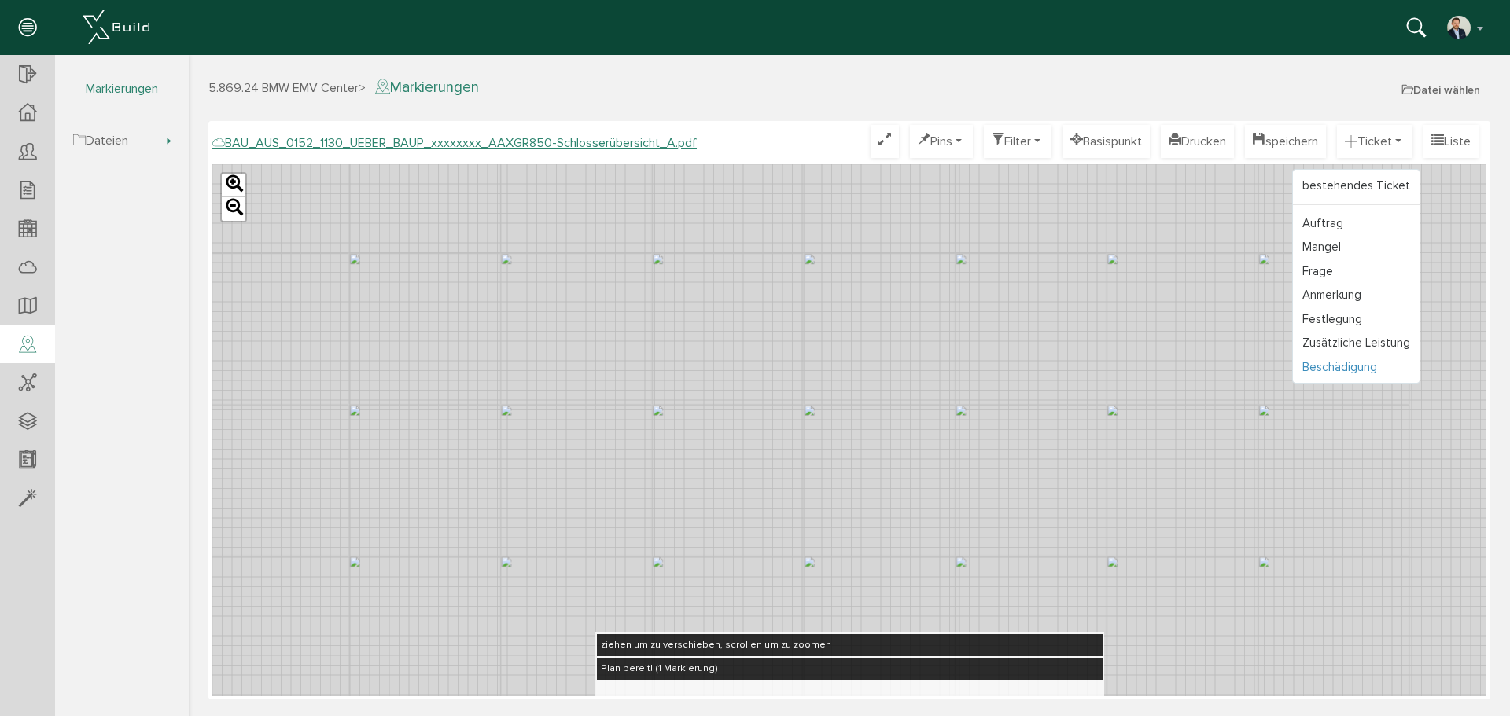
click at [1326, 366] on link "Beschädigung" at bounding box center [1356, 367] width 127 height 24
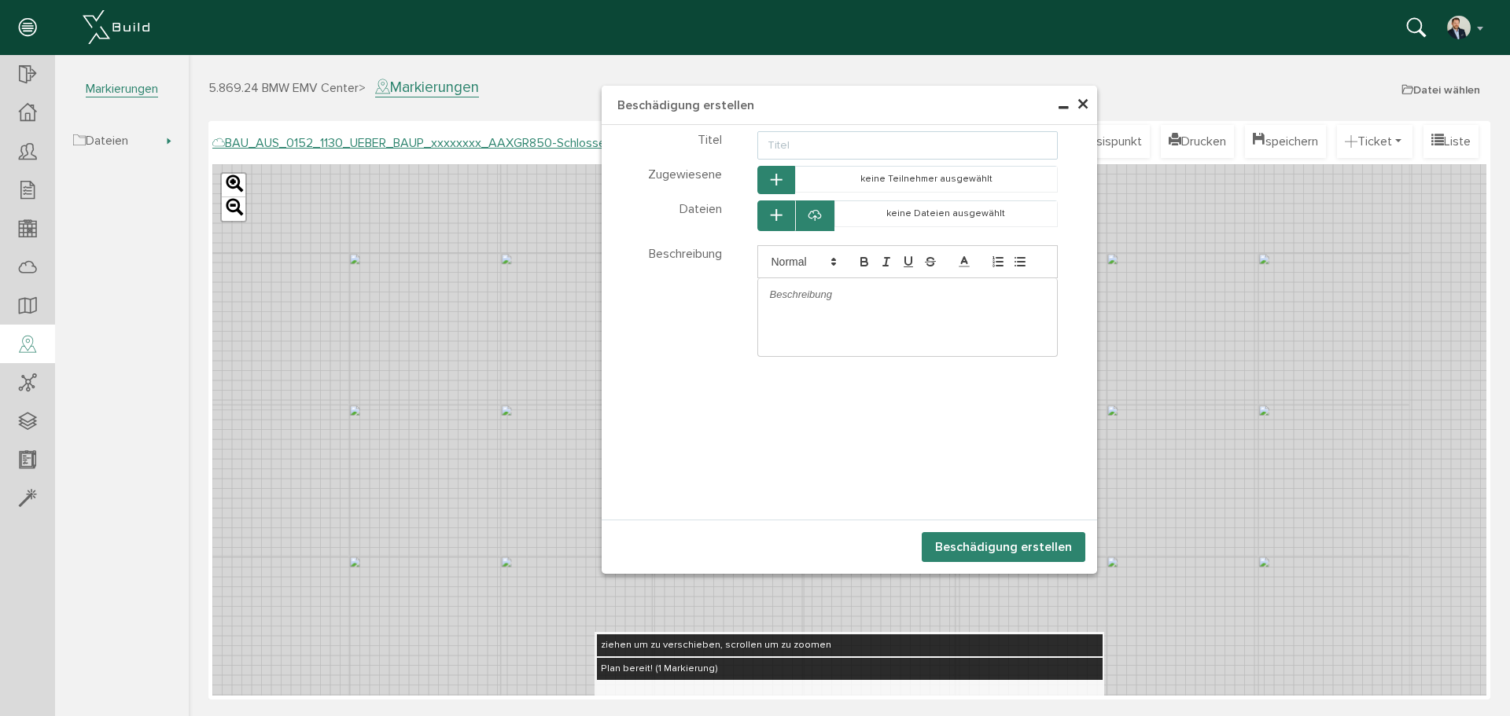
click at [783, 142] on input "text" at bounding box center [907, 145] width 301 height 28
type input "B"
drag, startPoint x: 944, startPoint y: 145, endPoint x: 647, endPoint y: 133, distance: 296.7
click at [647, 133] on div "Titel Schaden durch Fremdgewerk" at bounding box center [849, 144] width 495 height 31
type input "B"
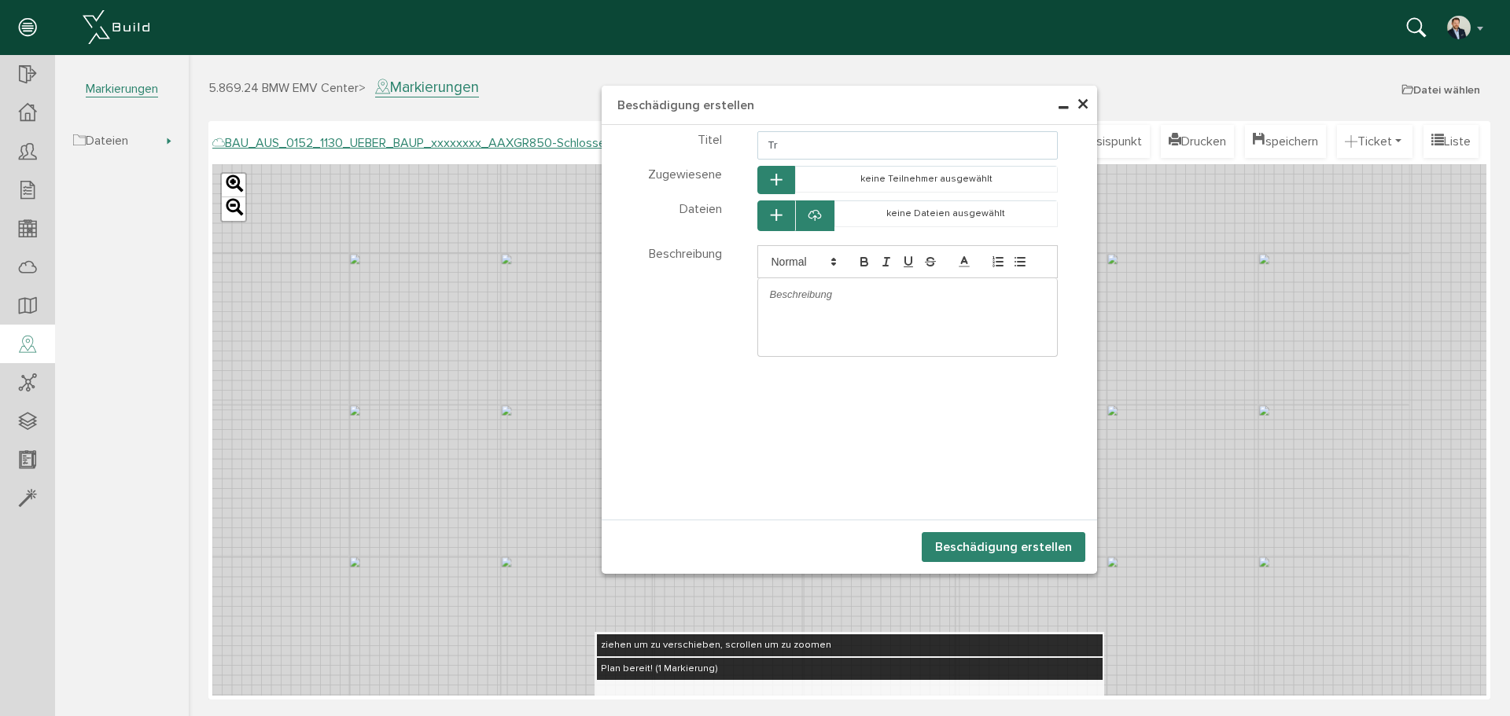
type input "T"
type input "Trittstufen beschädigt"
click at [803, 296] on p at bounding box center [908, 295] width 276 height 14
click at [867, 326] on p "2 Trittstufen sind sichtlich durchgebogen und wurden beschädigt. Verursacher un…" at bounding box center [908, 309] width 276 height 43
click at [782, 213] on button "button" at bounding box center [776, 216] width 38 height 31
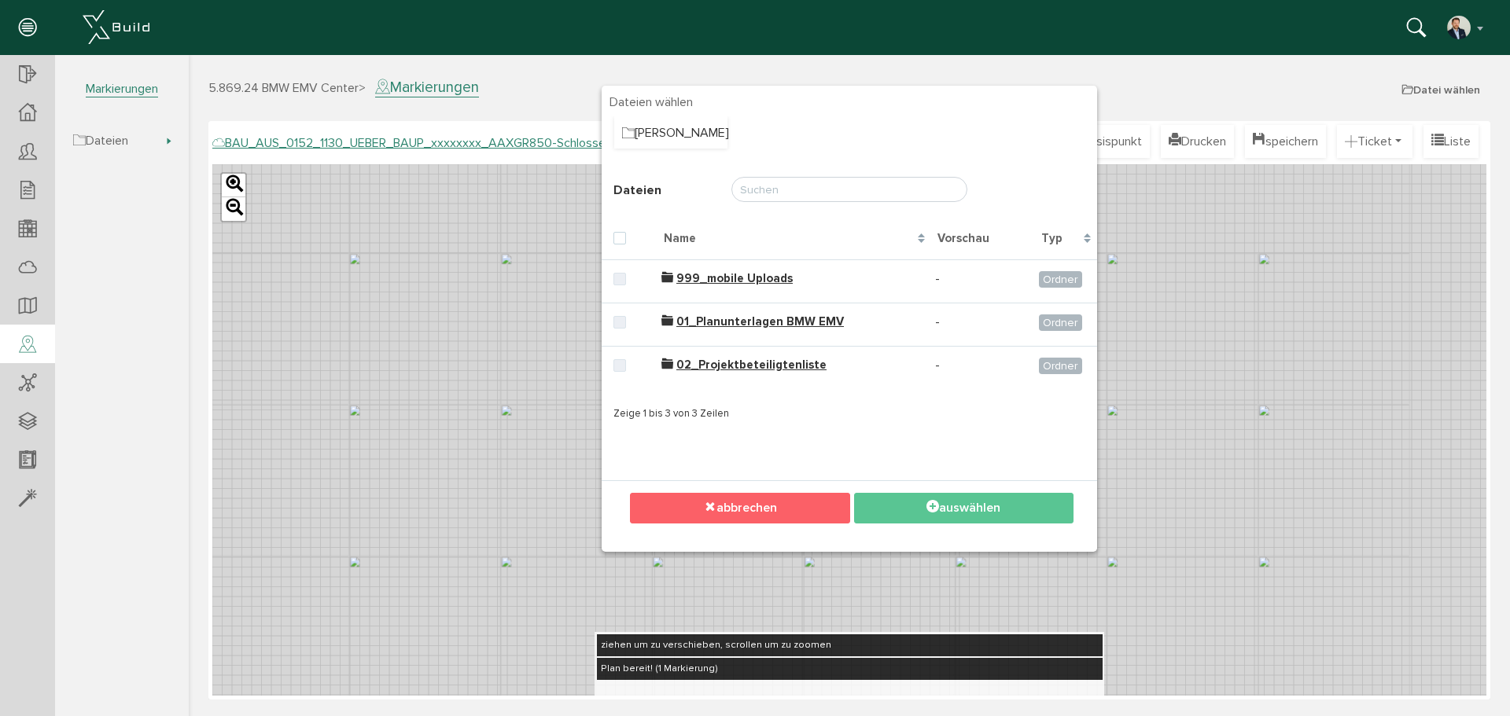
click at [782, 508] on button "abbrechen" at bounding box center [739, 508] width 219 height 31
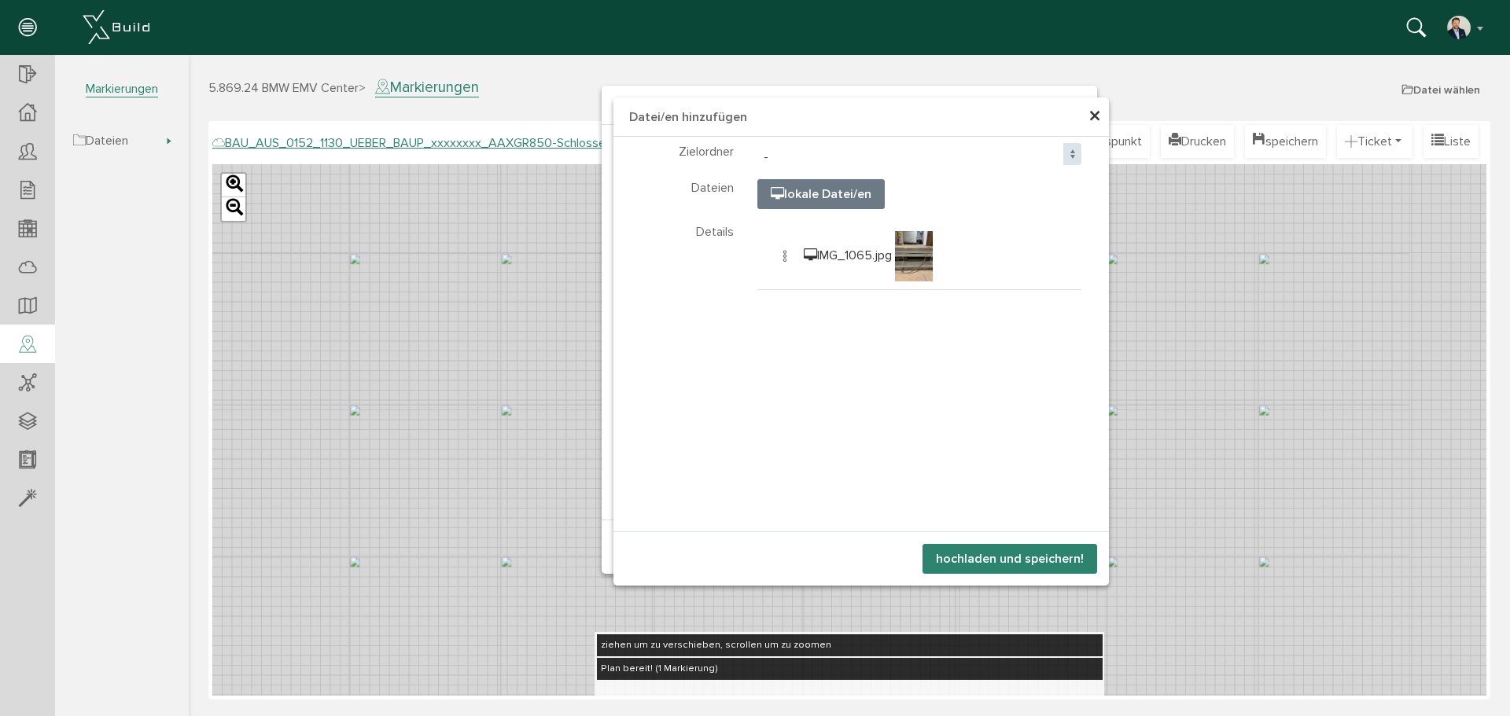
click at [1020, 560] on button "hochladen und speichern!" at bounding box center [1009, 559] width 175 height 30
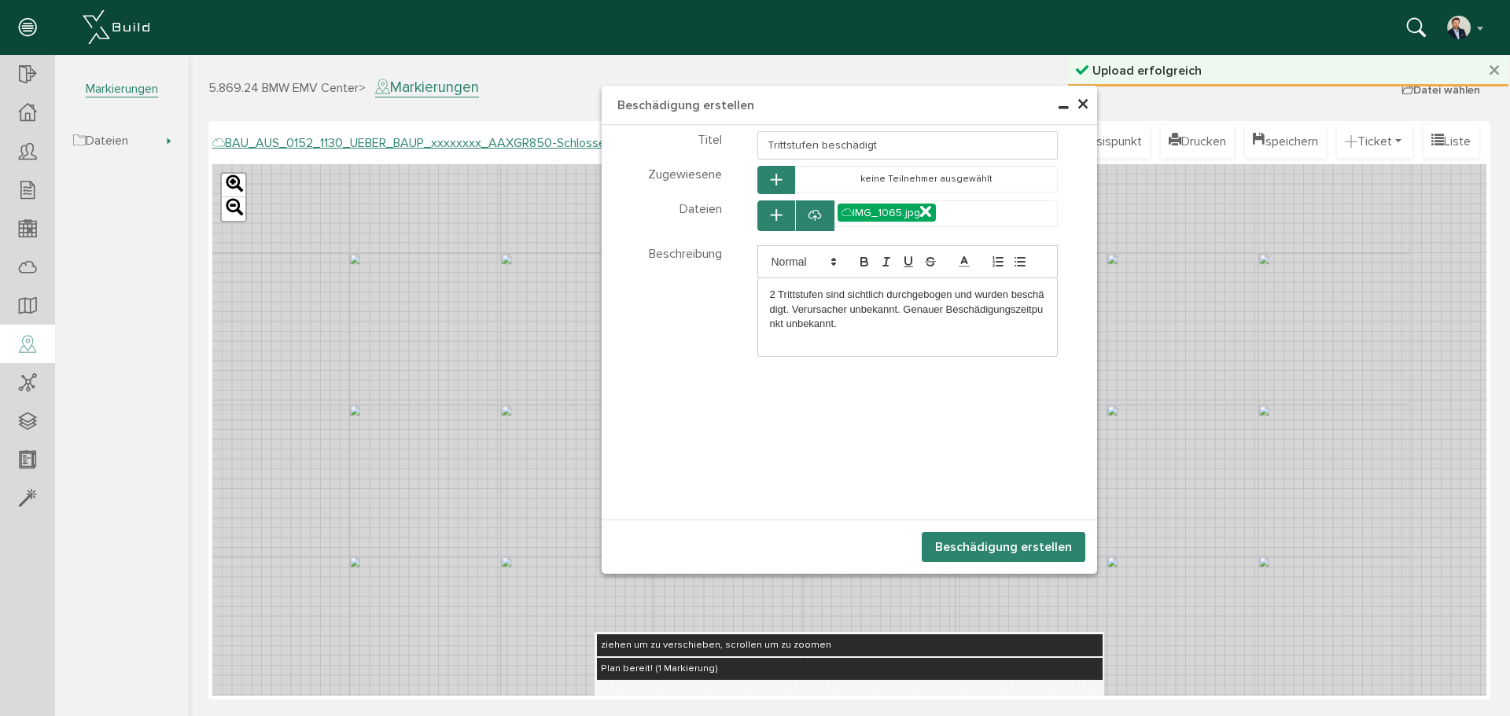
click at [1027, 549] on button "Beschädigung erstellen" at bounding box center [1004, 547] width 164 height 30
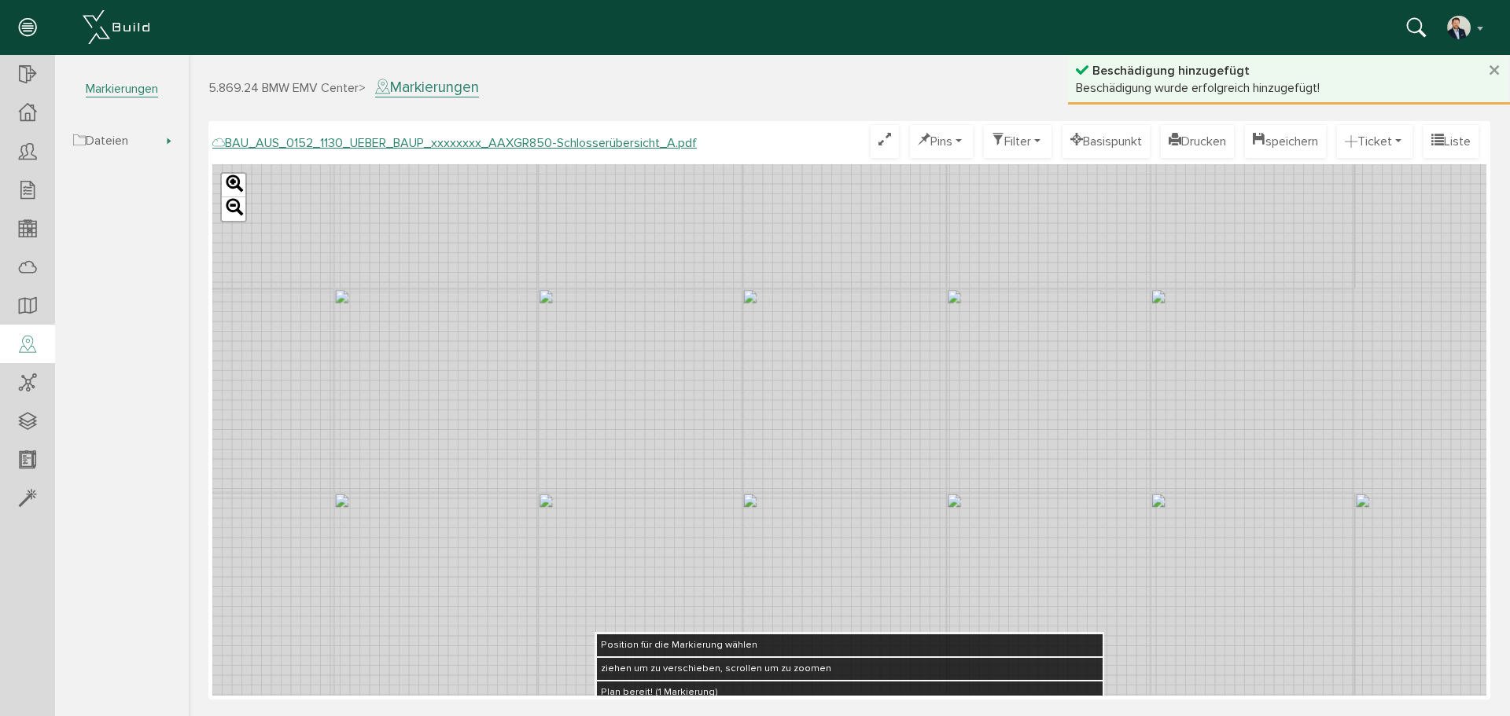
click at [666, 226] on div "Leaflet" at bounding box center [849, 430] width 1274 height 532
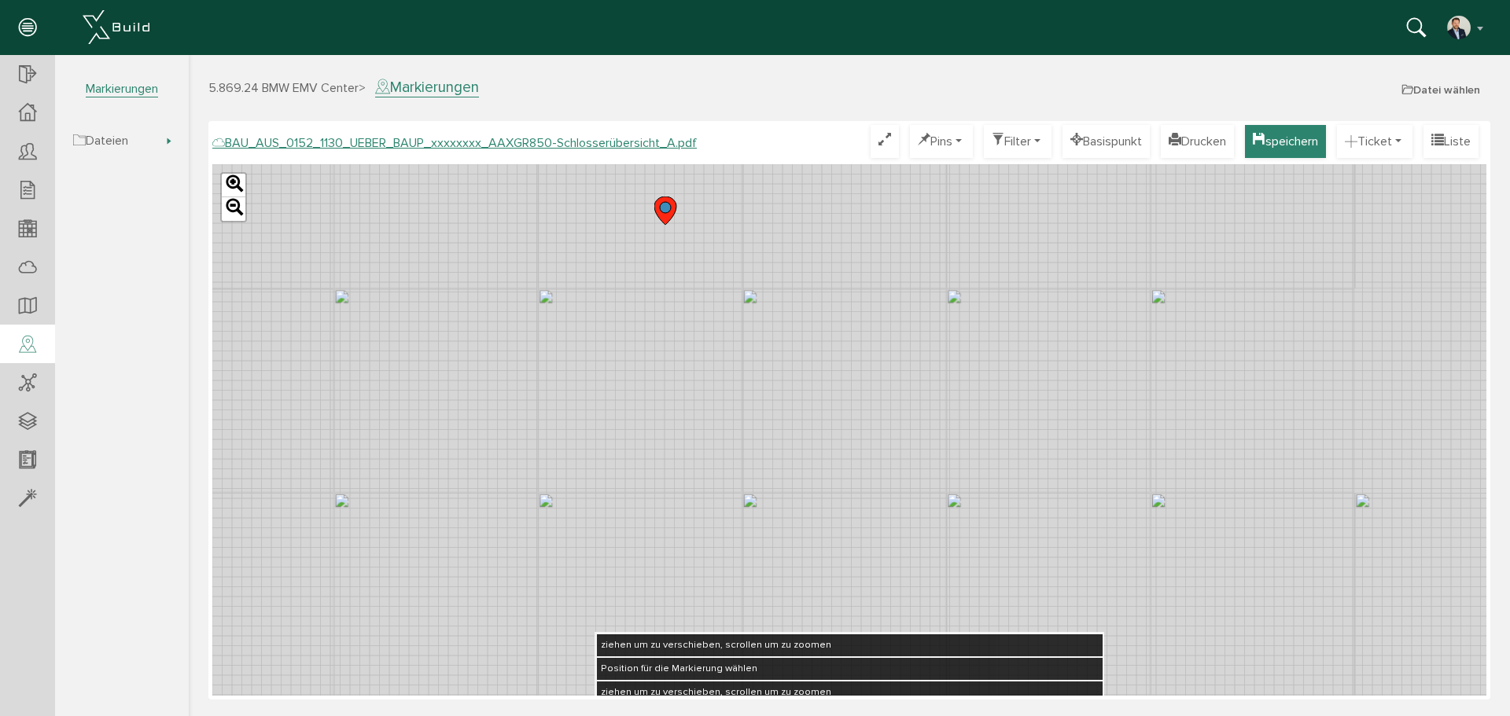
click at [1263, 138] on button "speichern" at bounding box center [1285, 141] width 81 height 33
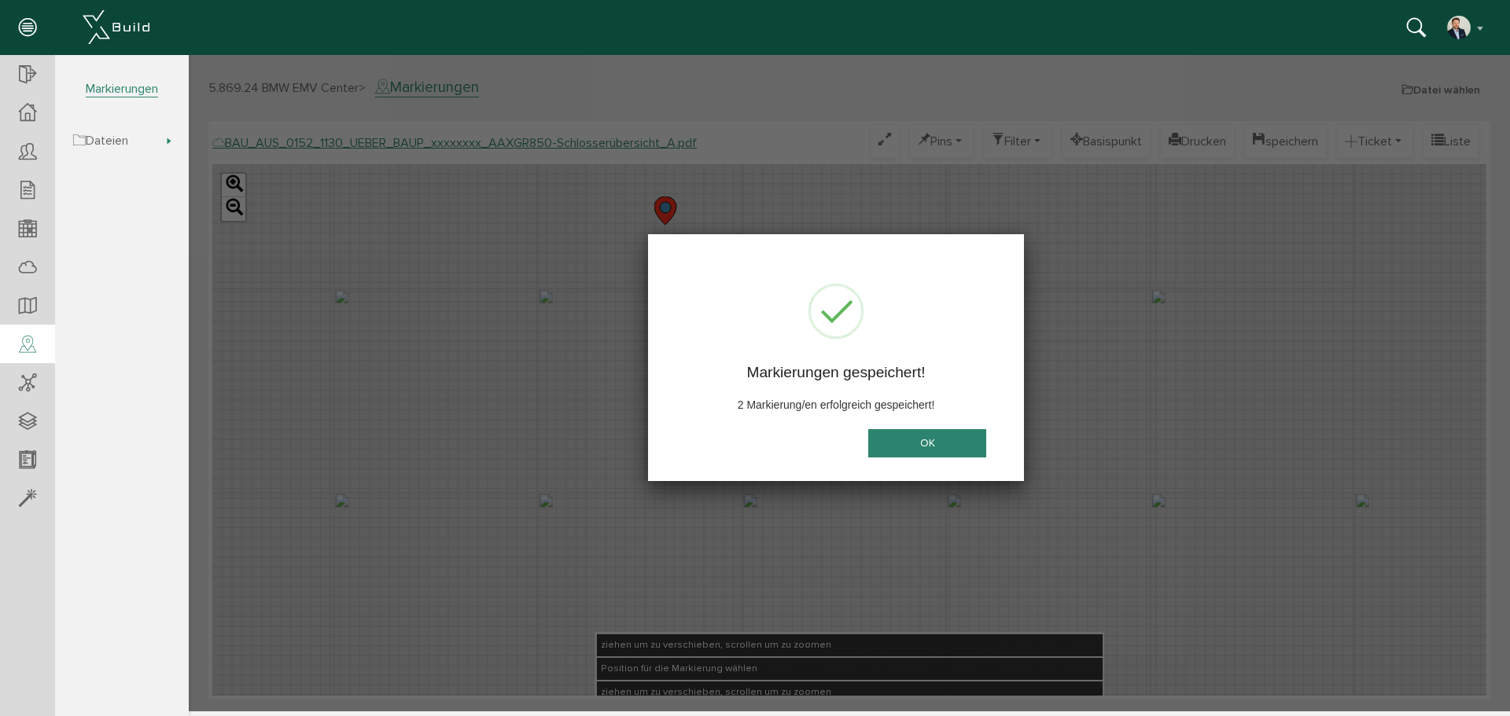
click at [936, 434] on button "OK" at bounding box center [927, 443] width 118 height 29
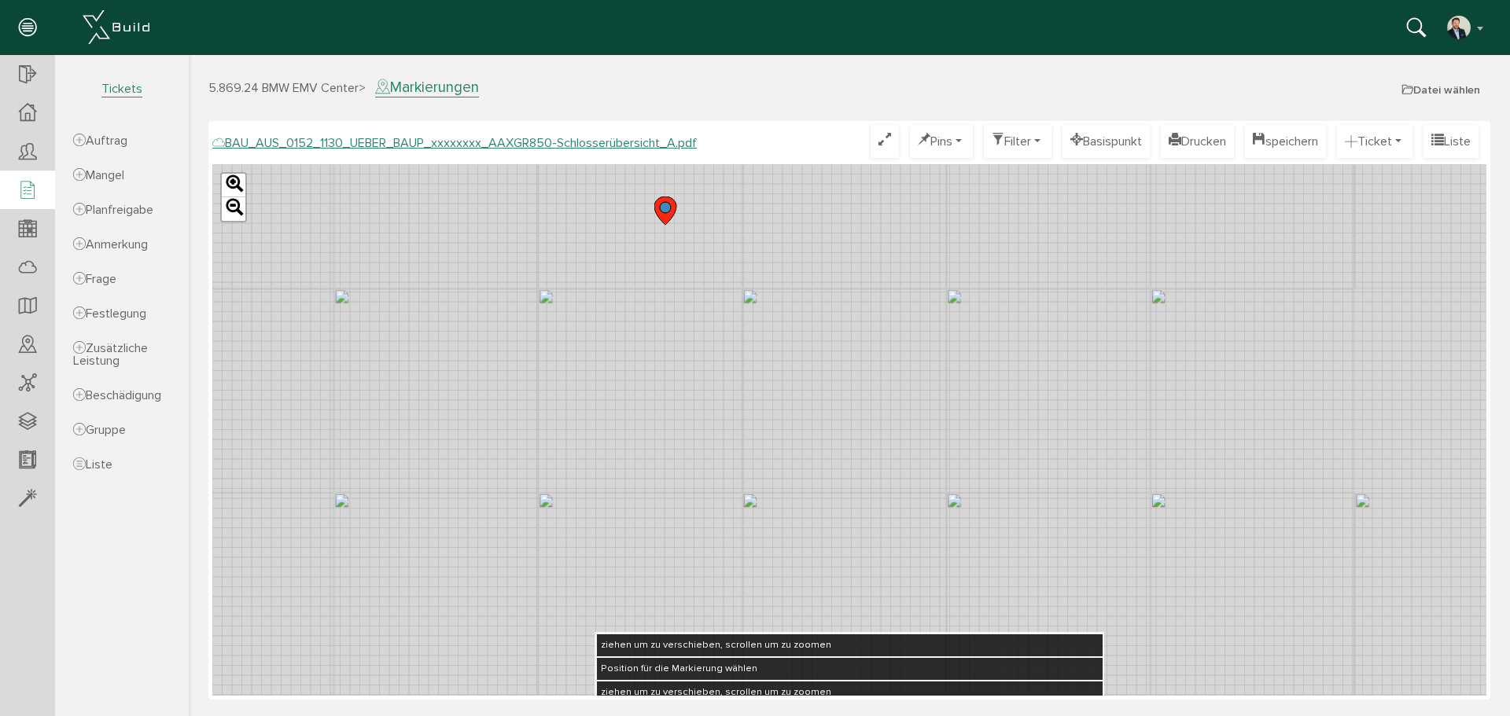
click at [17, 183] on div at bounding box center [27, 191] width 55 height 40
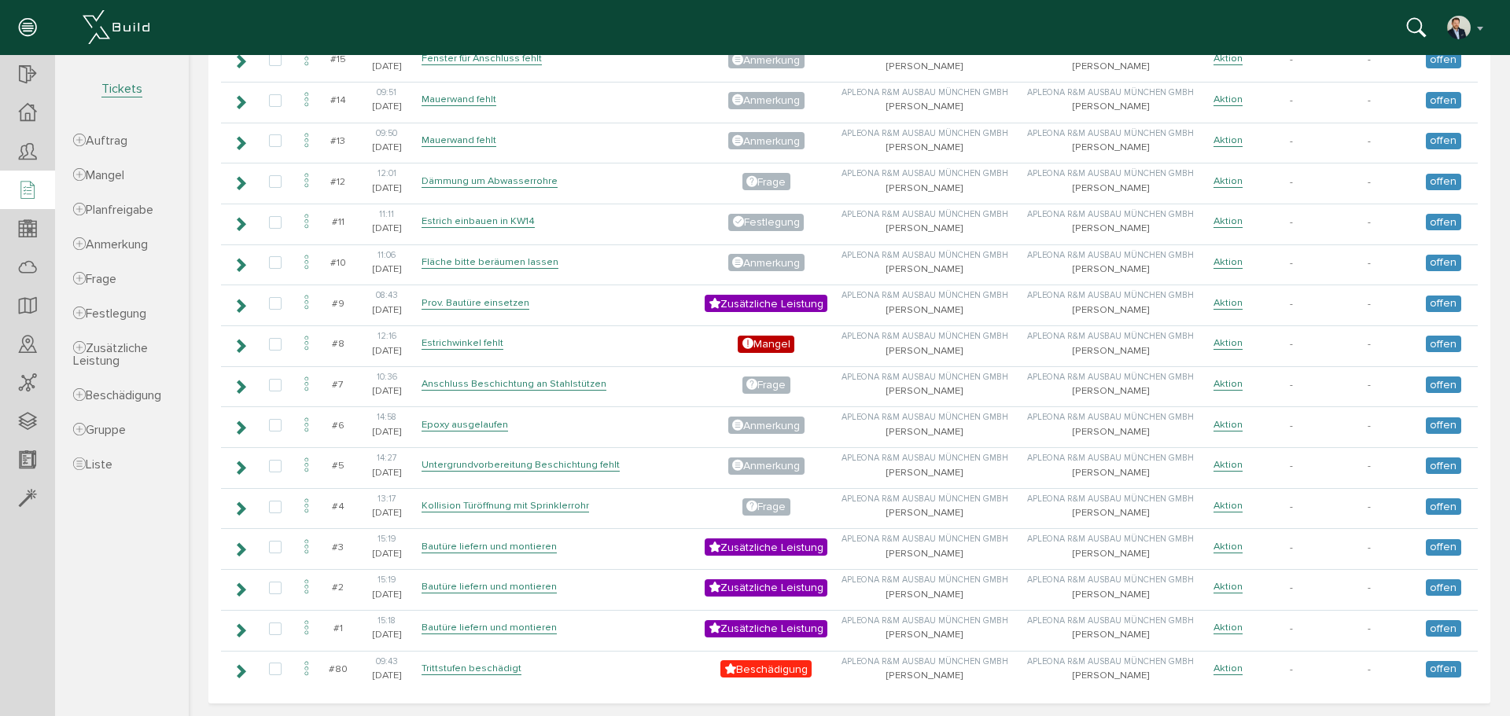
scroll to position [554, 0]
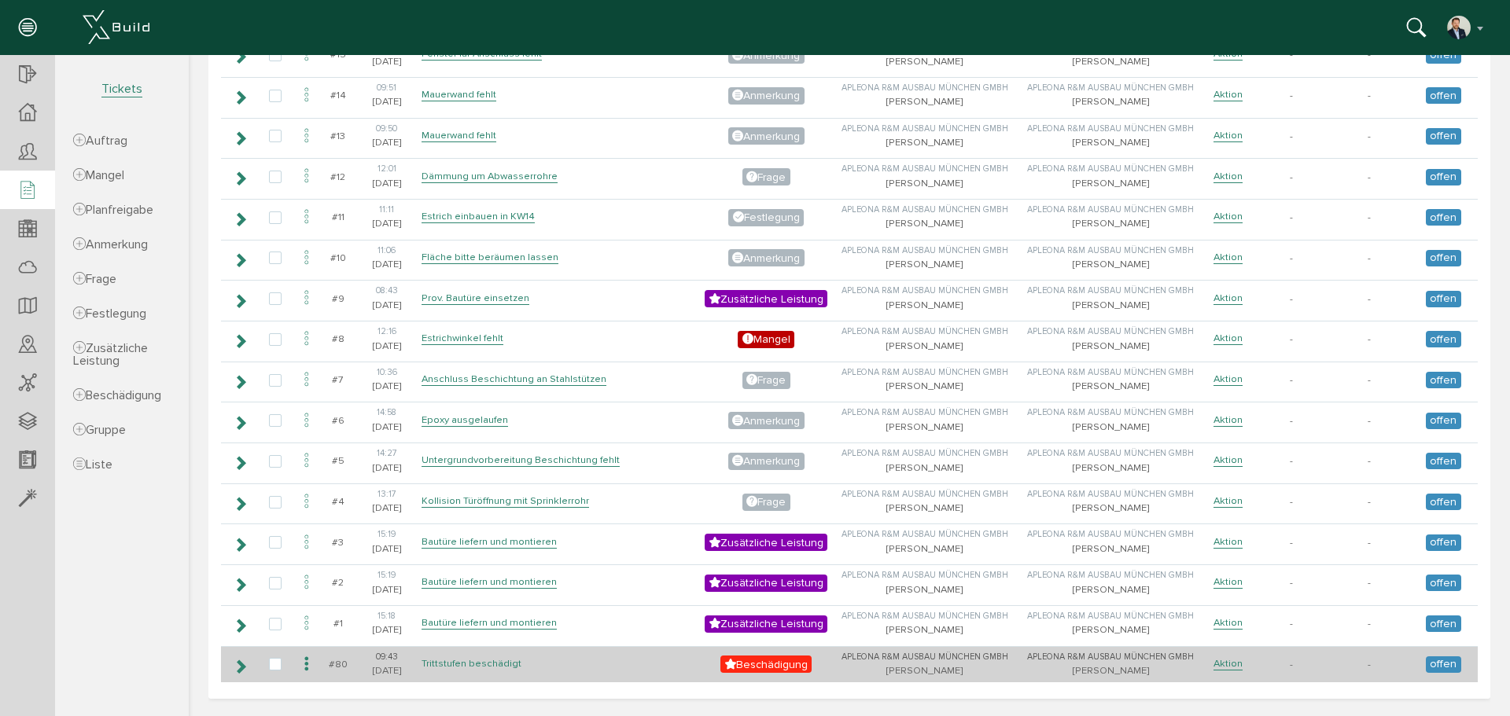
click at [482, 661] on link "Trittstufen beschädigt" at bounding box center [471, 663] width 100 height 13
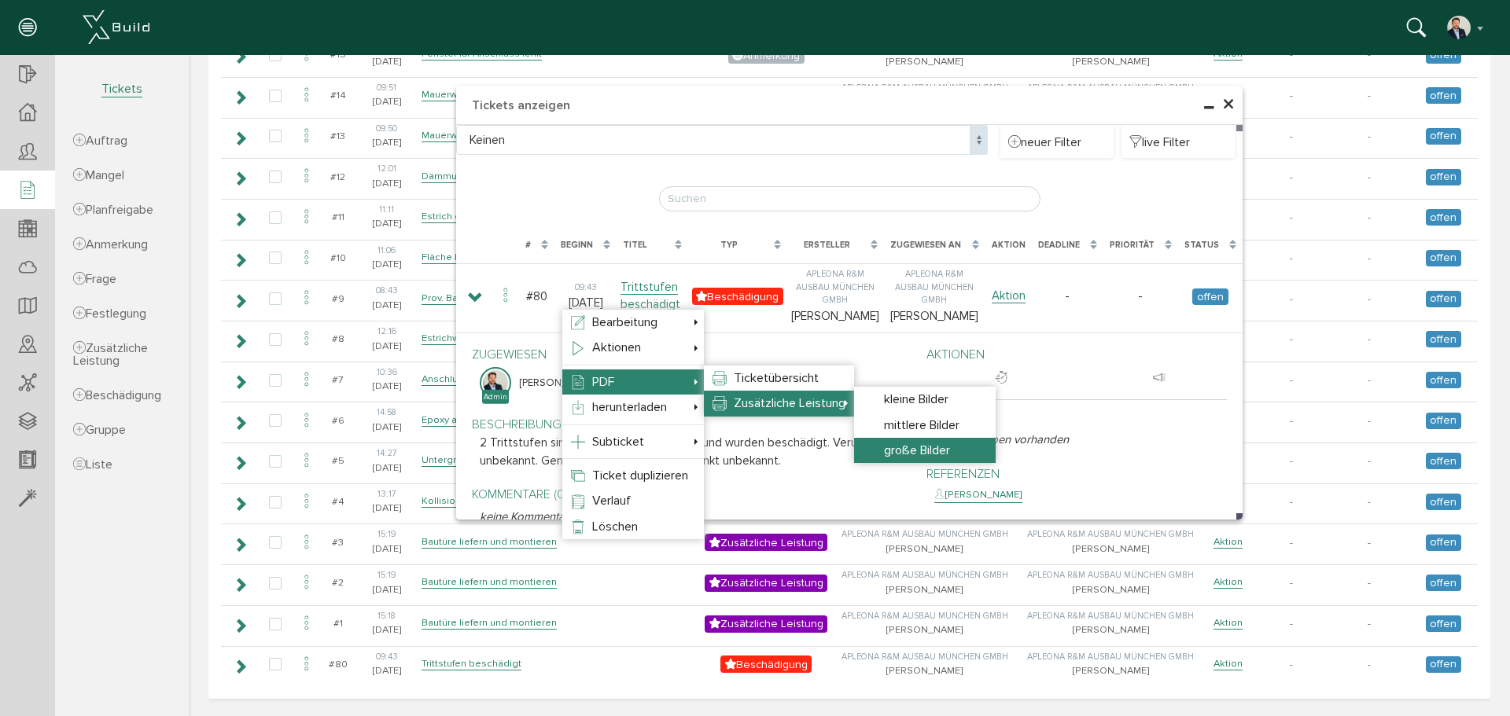
click at [933, 445] on span "große Bilder" at bounding box center [917, 451] width 66 height 16
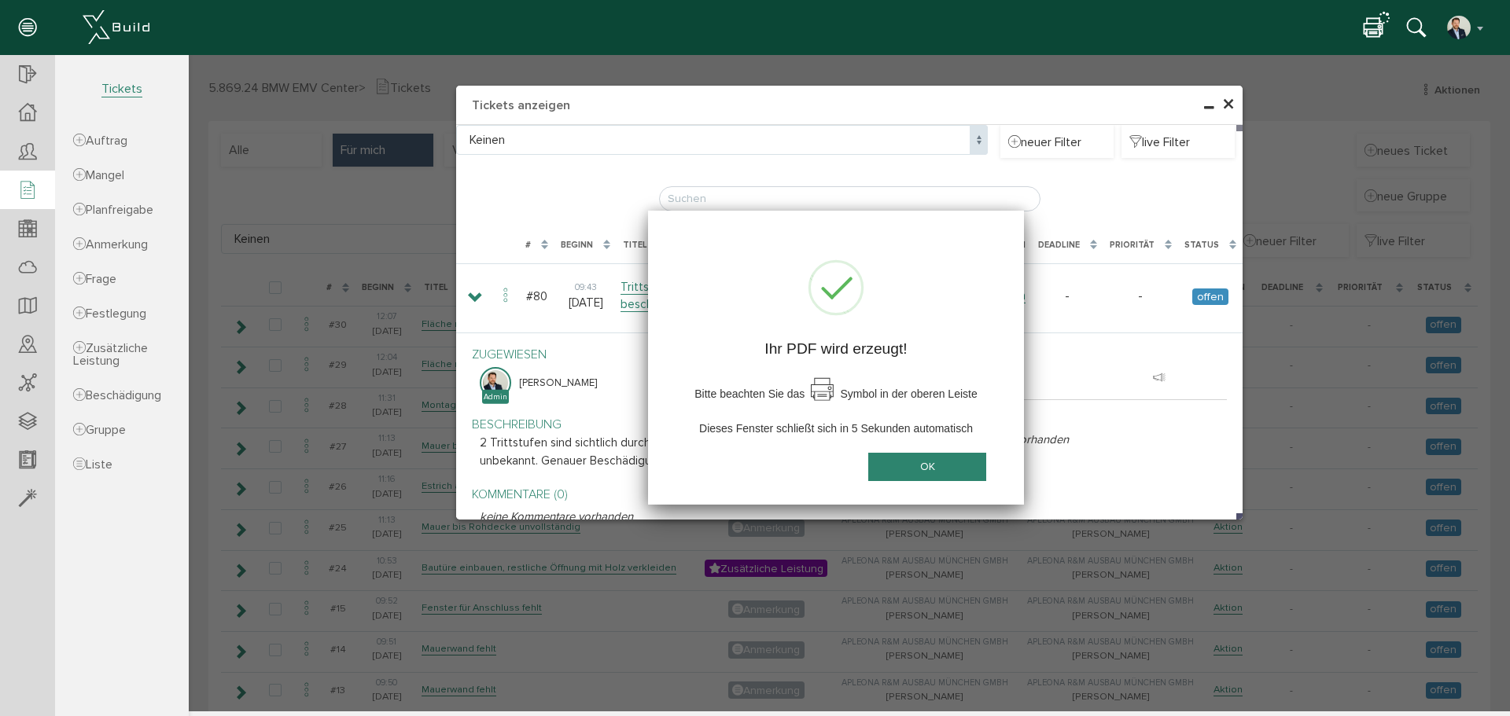
click at [926, 464] on button "OK" at bounding box center [927, 467] width 118 height 29
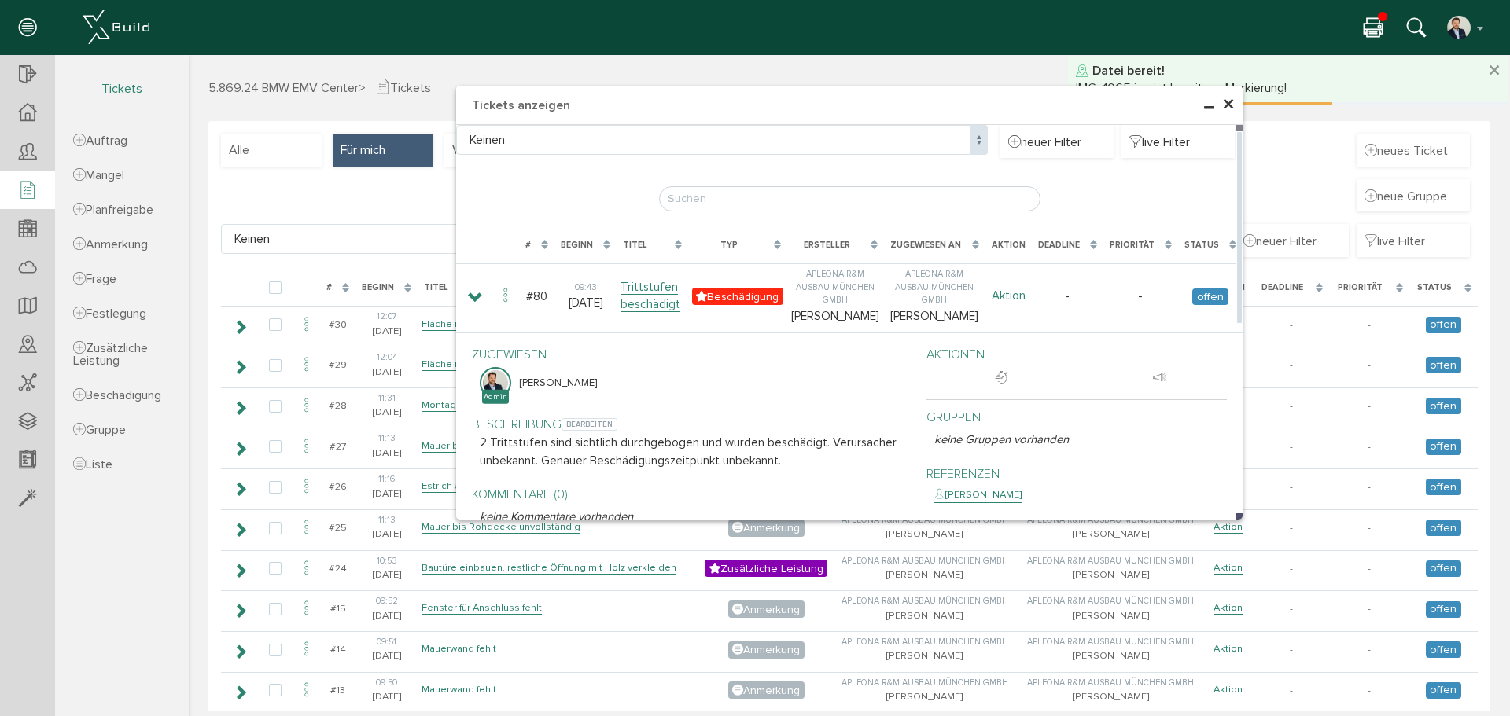
click at [719, 443] on p "2 Trittstufen sind sichtlich durchgebogen und wurden beschädigt. Verursacher un…" at bounding box center [691, 451] width 423 height 35
click at [588, 424] on span "bearbeiten" at bounding box center [589, 424] width 56 height 13
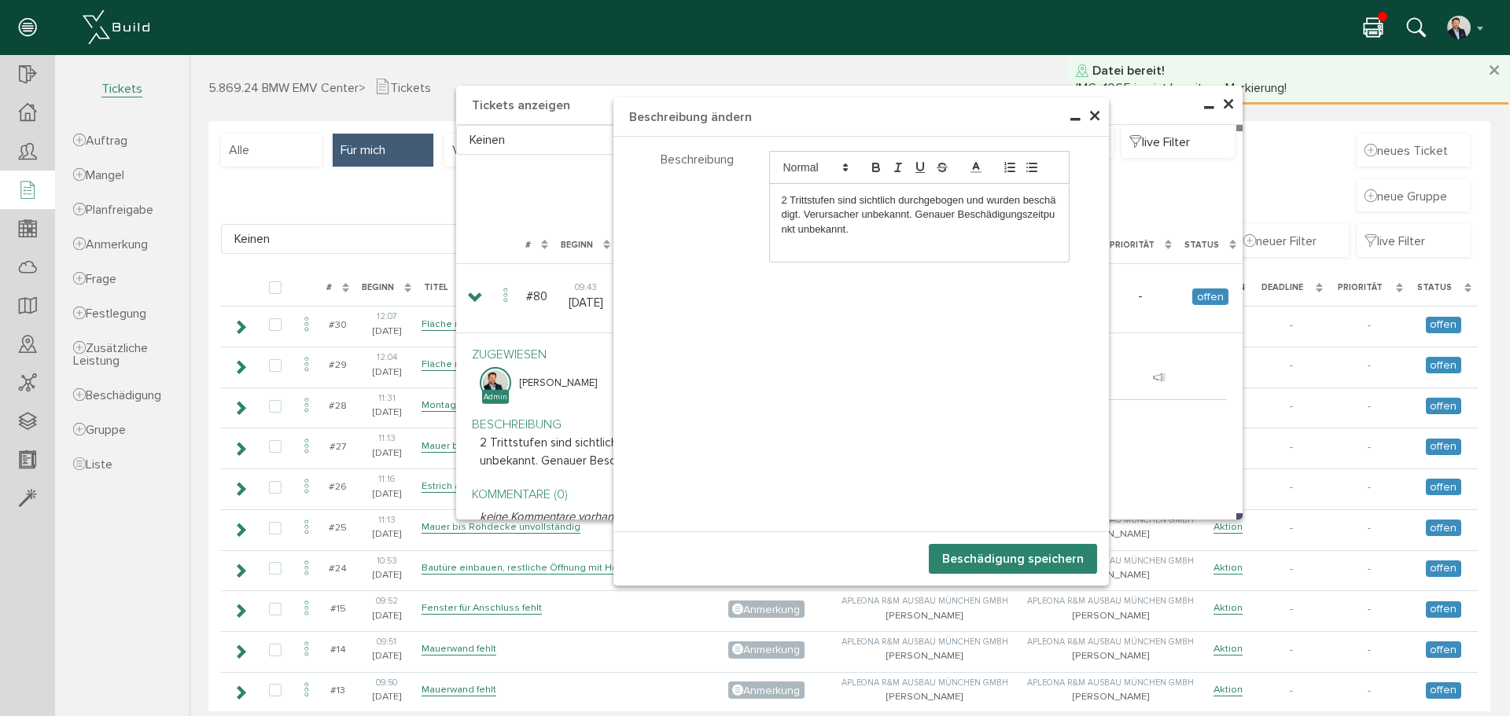
click at [870, 232] on p "2 Trittstufen sind sichtlich durchgebogen und wurden beschädigt. Verursacher un…" at bounding box center [920, 214] width 276 height 43
click at [828, 199] on p "2 Trittstufen sind sichtlich durchgebogen und wurden beschädigt. Verursacher un…" at bounding box center [920, 214] width 276 height 43
drag, startPoint x: 901, startPoint y: 212, endPoint x: 799, endPoint y: 211, distance: 102.2
click at [799, 211] on p "2 Trittstufen wurden beschädigt und sind sichtlich durchgebogen und wurden besc…" at bounding box center [920, 214] width 276 height 43
click at [888, 227] on p "Verursacher unbekannt. Genauer Beschädigungszeitpunkt unbekannt." at bounding box center [920, 237] width 276 height 29
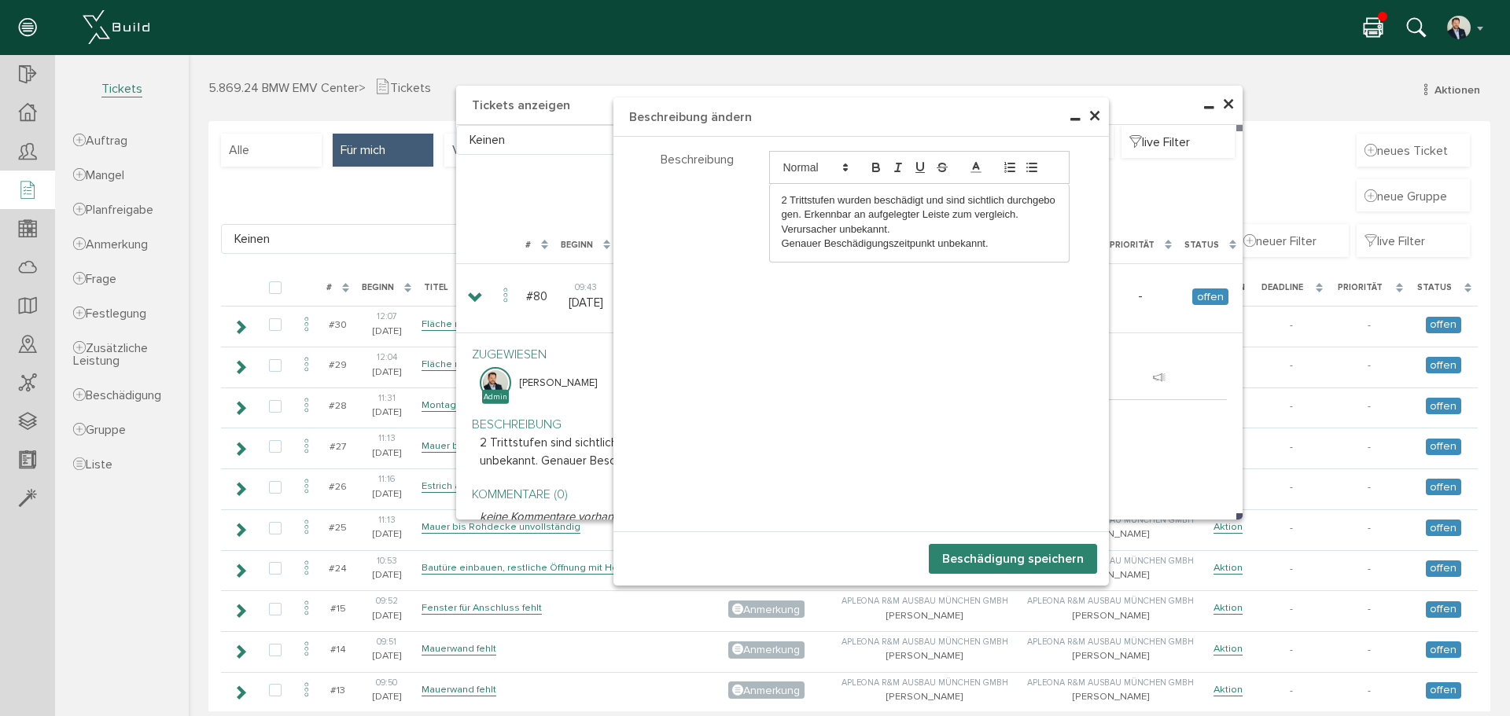
click at [1020, 558] on button "Beschädigung speichern" at bounding box center [1013, 559] width 168 height 30
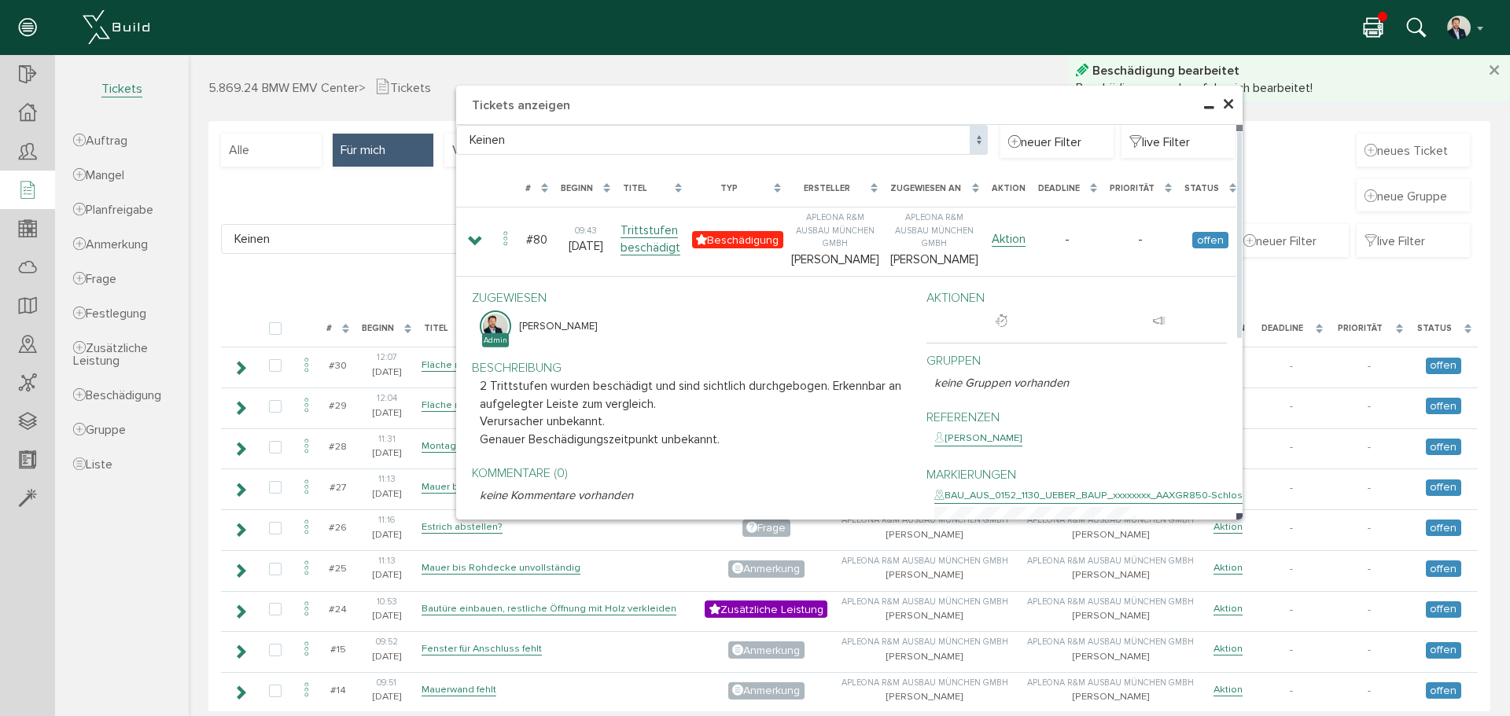
scroll to position [1164, 0]
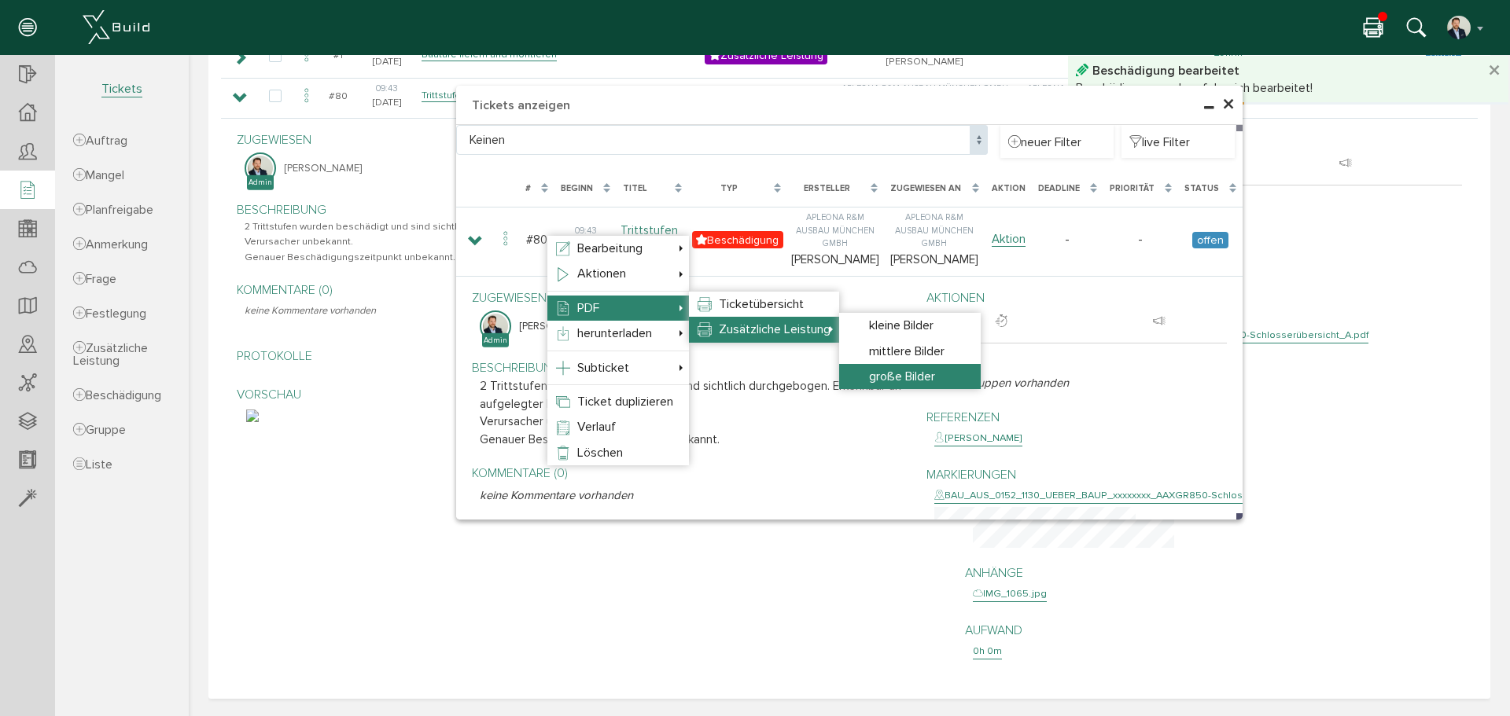
click at [907, 373] on span "große Bilder" at bounding box center [902, 377] width 66 height 16
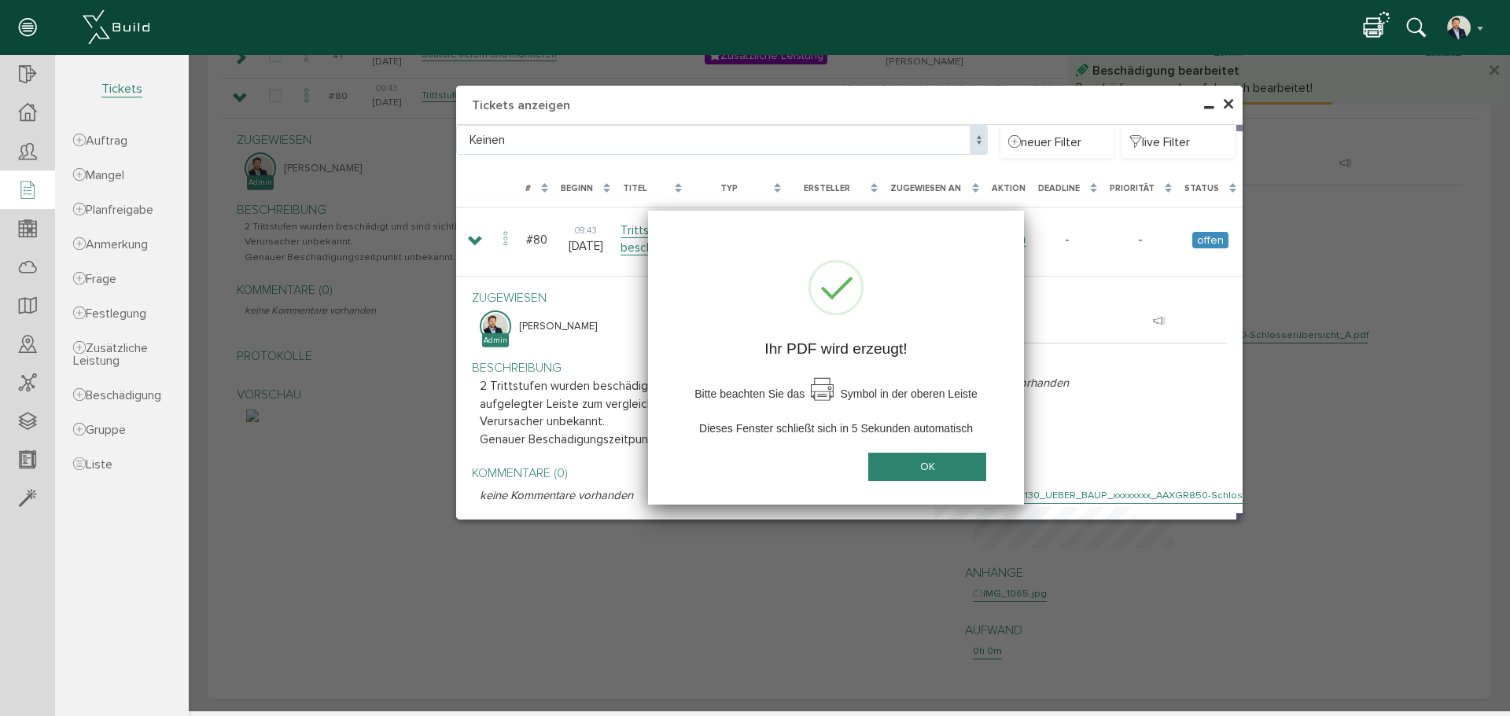
click at [914, 466] on button "OK" at bounding box center [927, 467] width 118 height 29
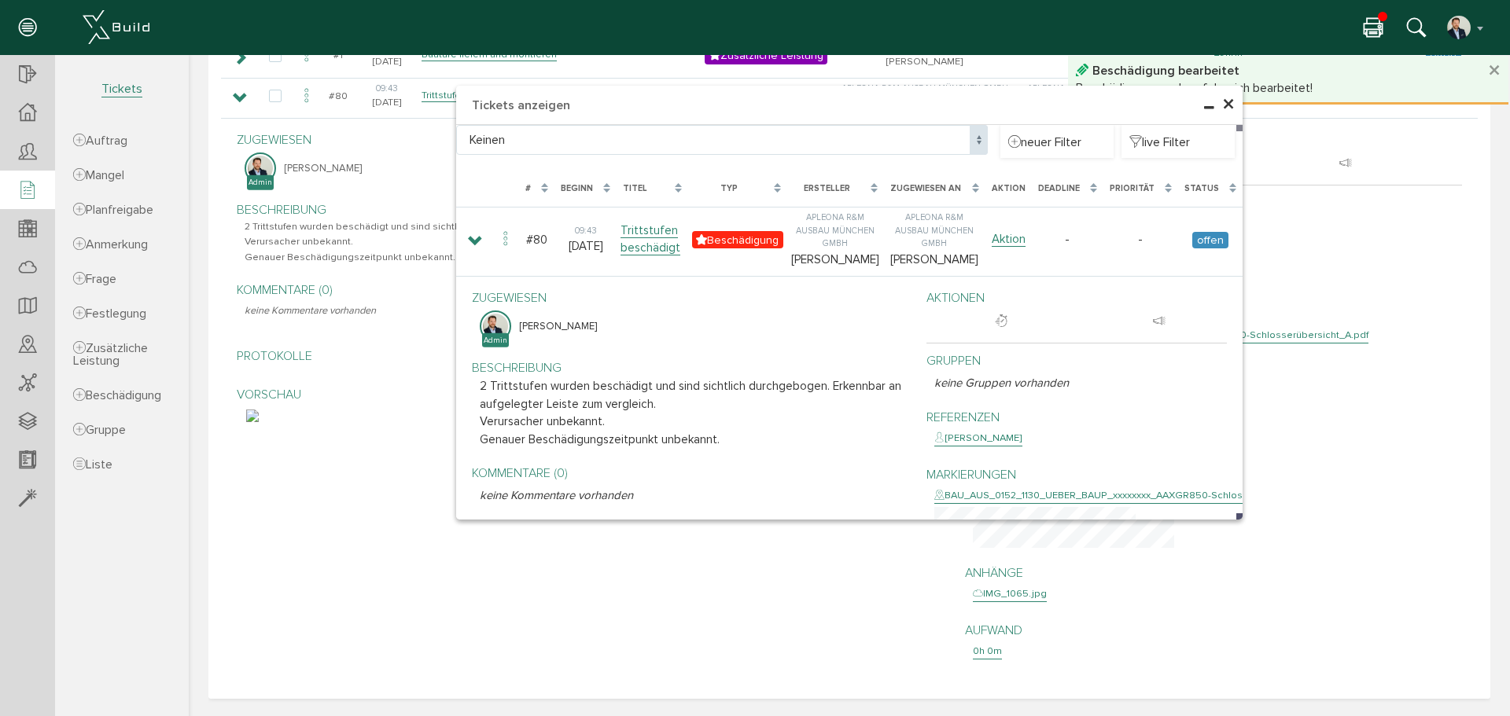
click at [1378, 29] on icon at bounding box center [1372, 28] width 19 height 23
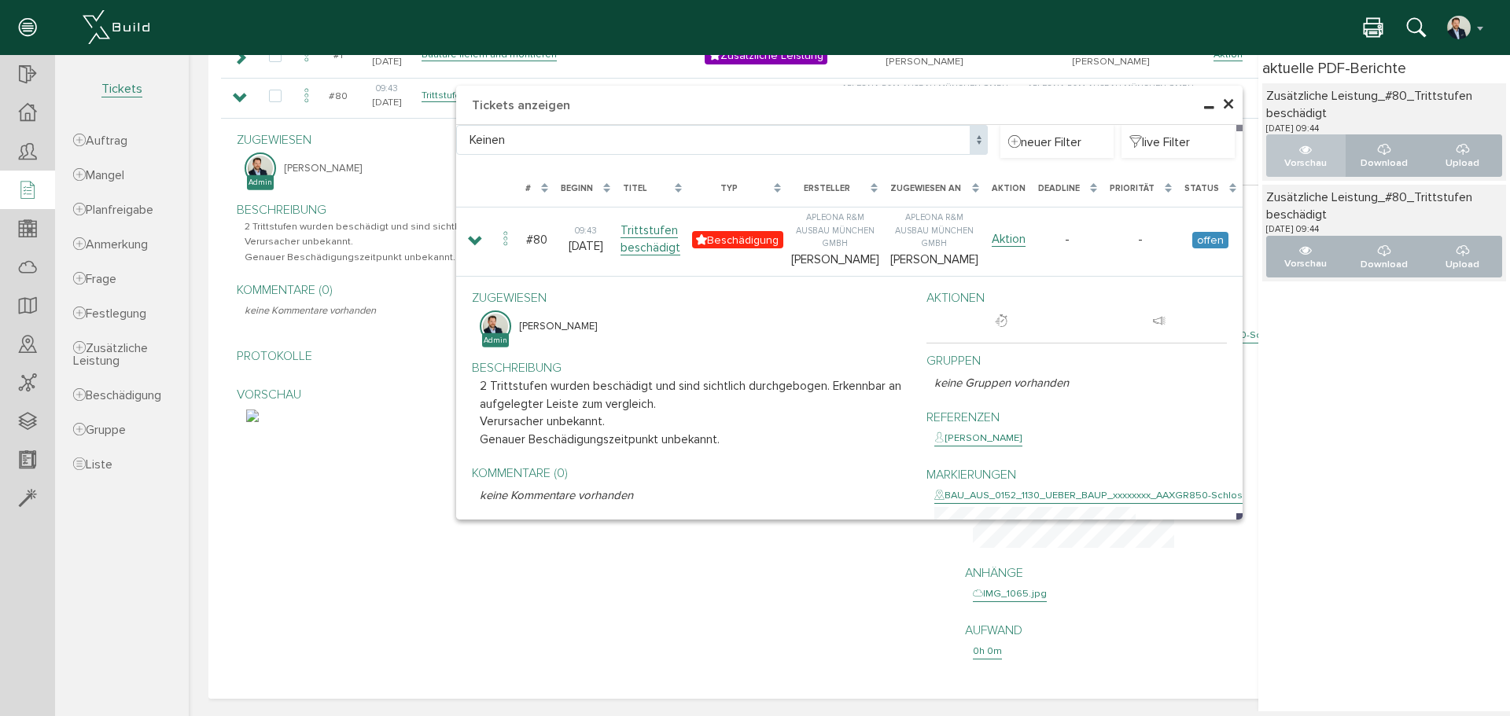
click at [1290, 141] on button "Vorschau" at bounding box center [1305, 155] width 79 height 42
